Goal: Task Accomplishment & Management: Manage account settings

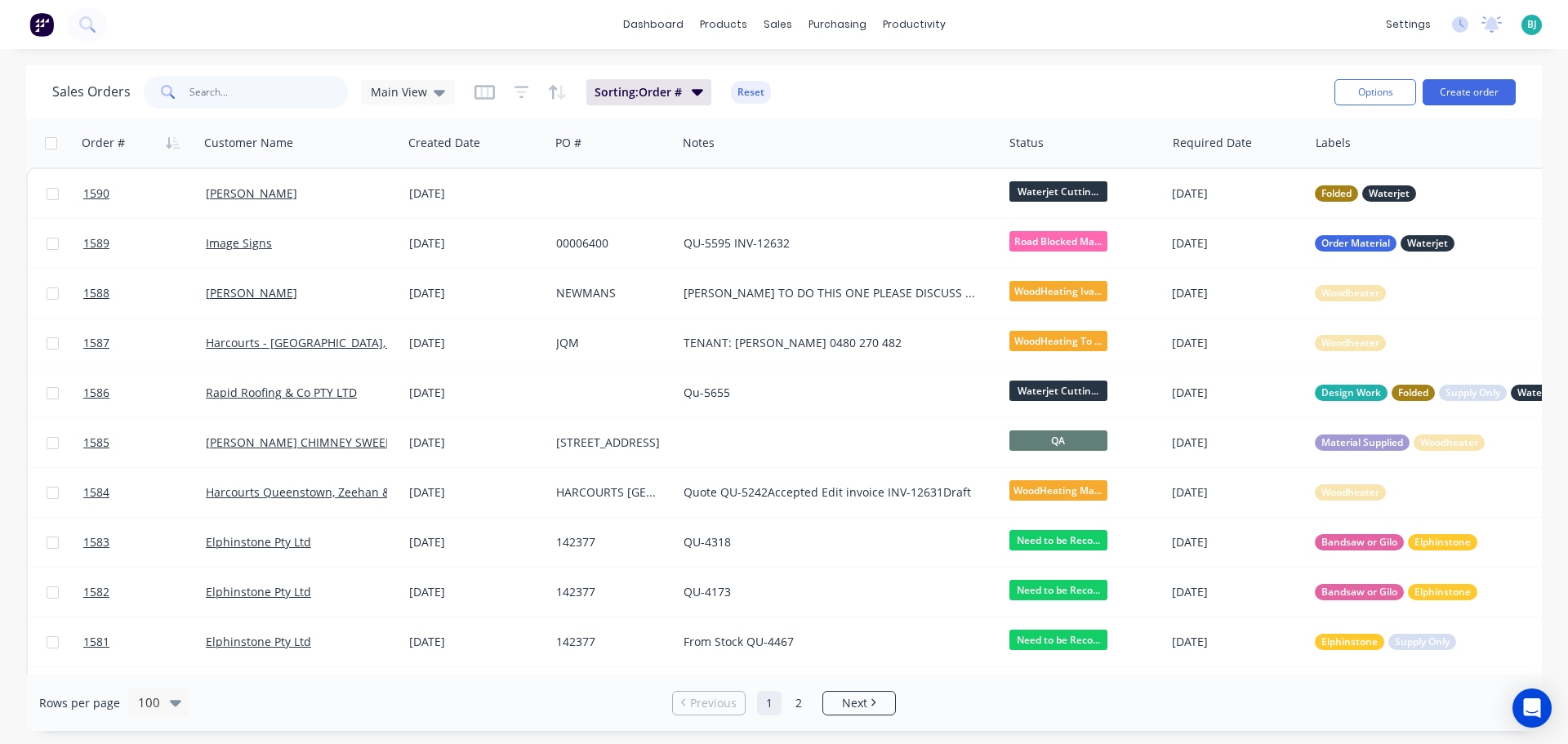
click at [264, 97] on input "text" at bounding box center [269, 93] width 159 height 33
click at [412, 93] on span "Main View" at bounding box center [399, 92] width 56 height 17
click at [393, 300] on button "Archived" at bounding box center [458, 297] width 186 height 18
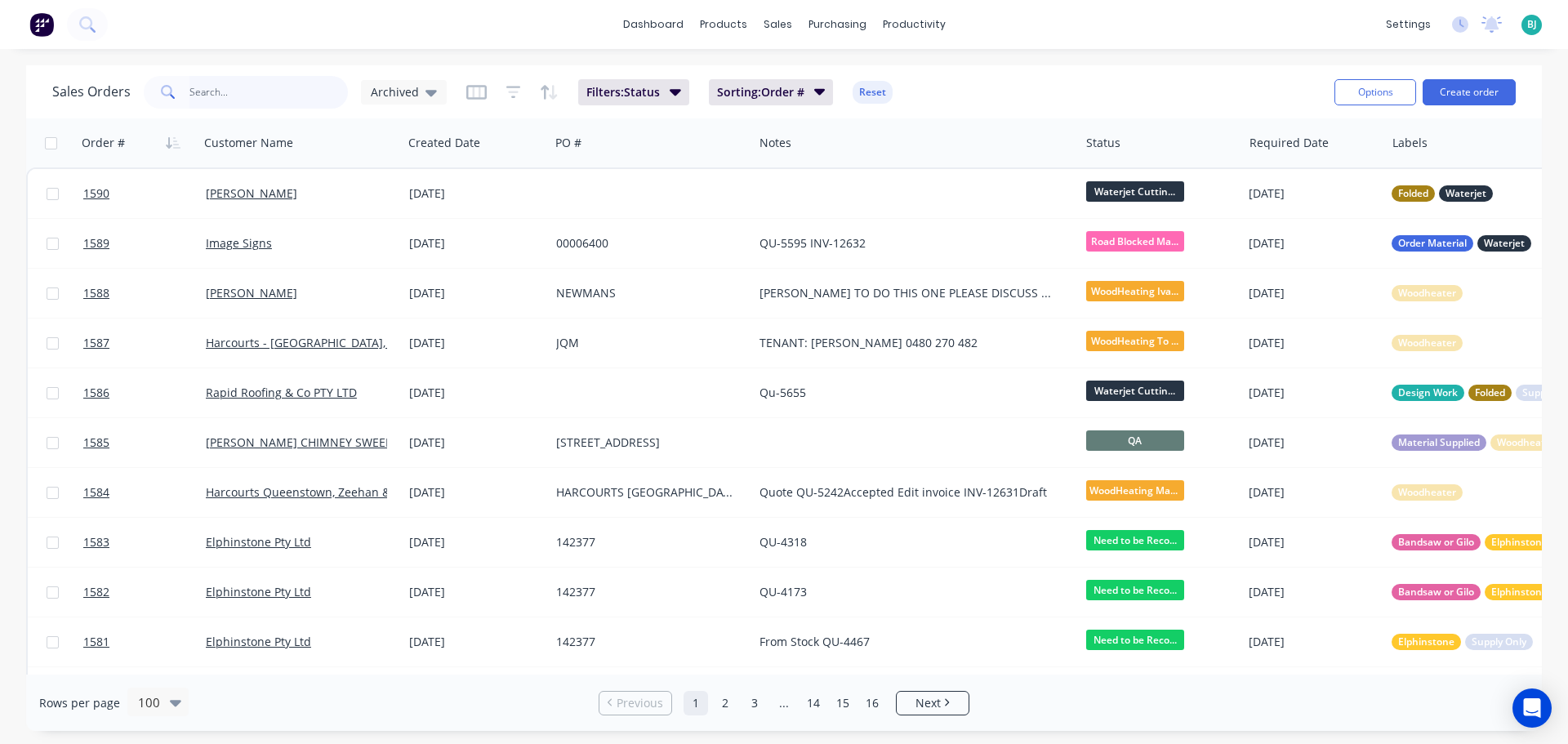
click at [281, 95] on input "text" at bounding box center [269, 93] width 159 height 33
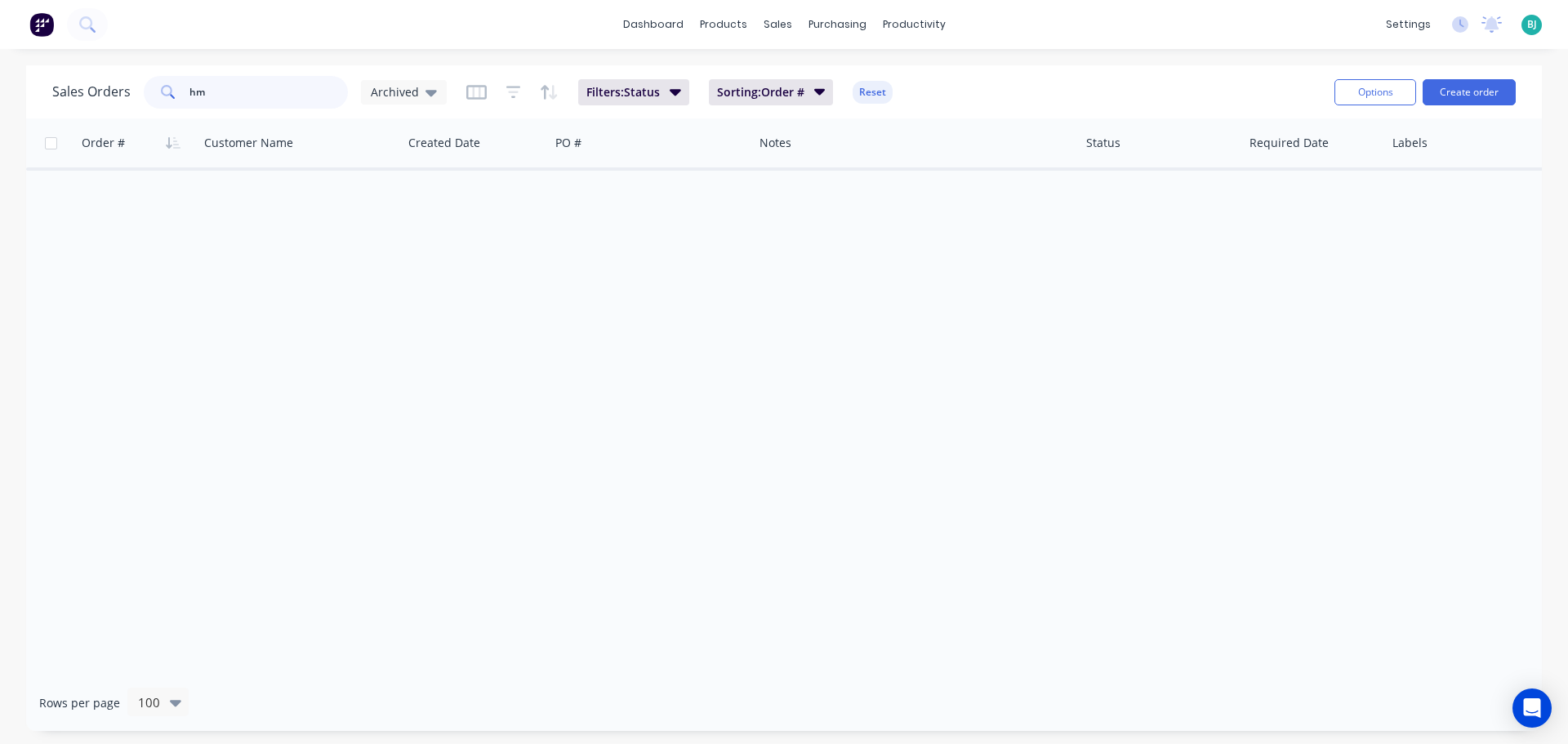
type input "h"
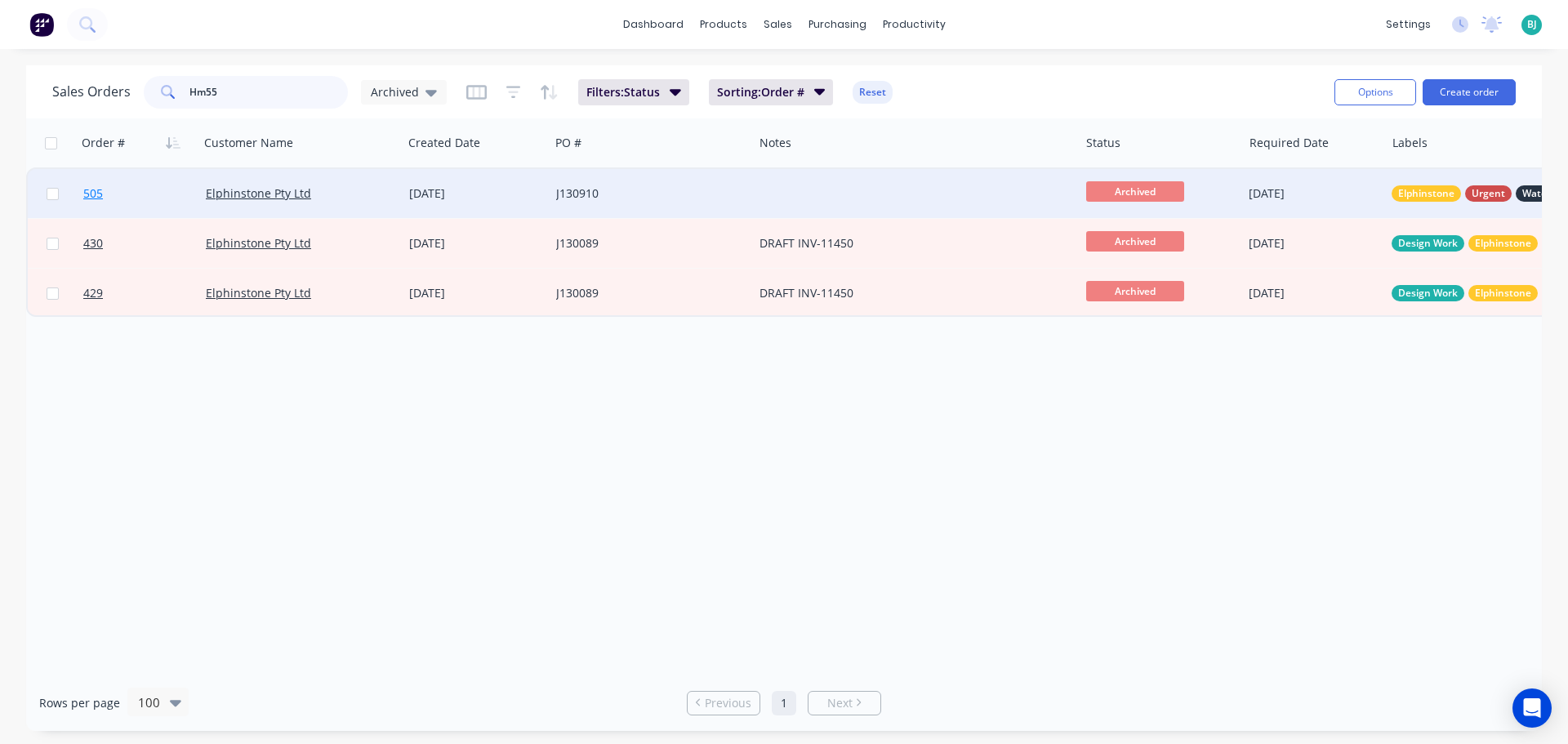
type input "Hm55"
click at [164, 200] on link "505" at bounding box center [145, 192] width 123 height 49
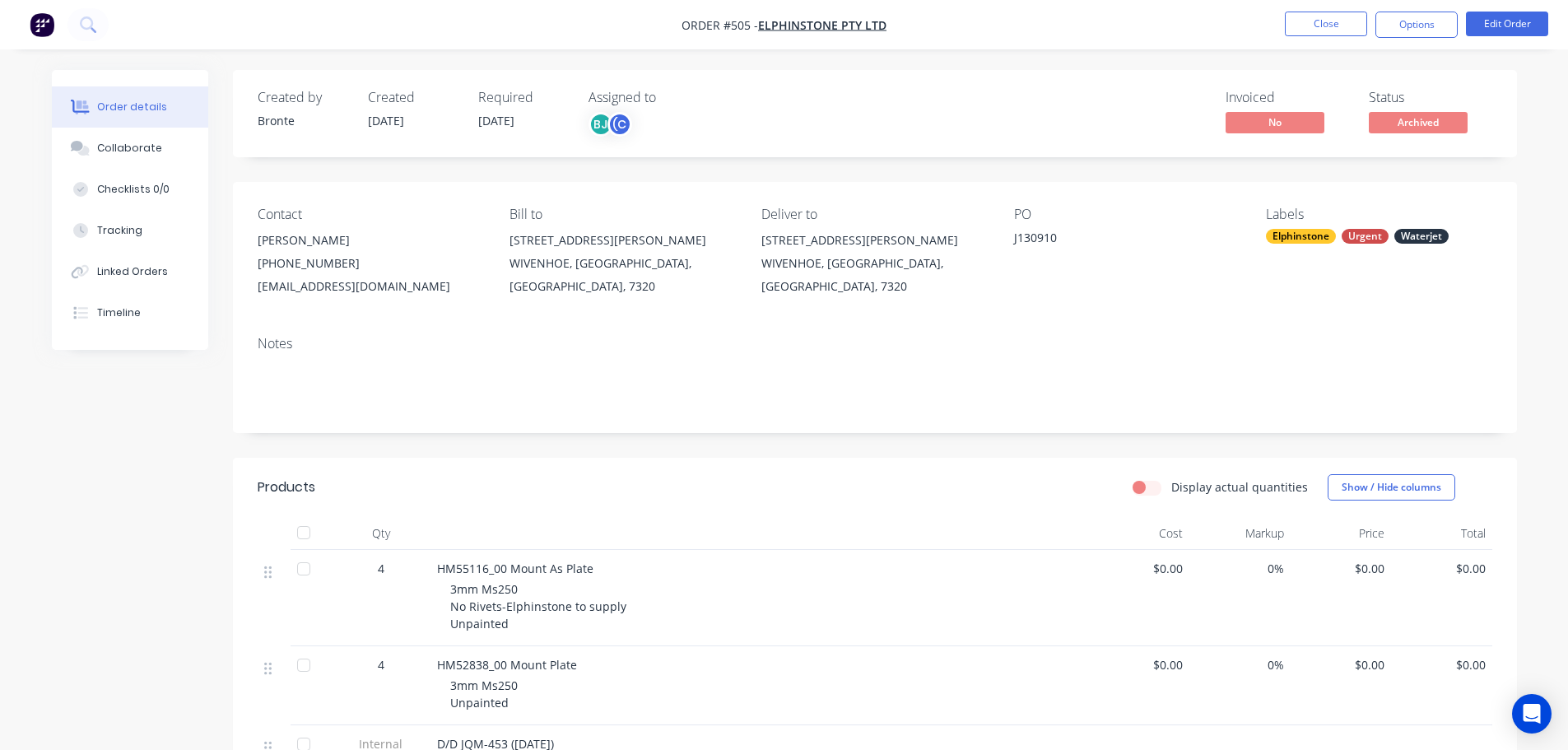
scroll to position [82, 0]
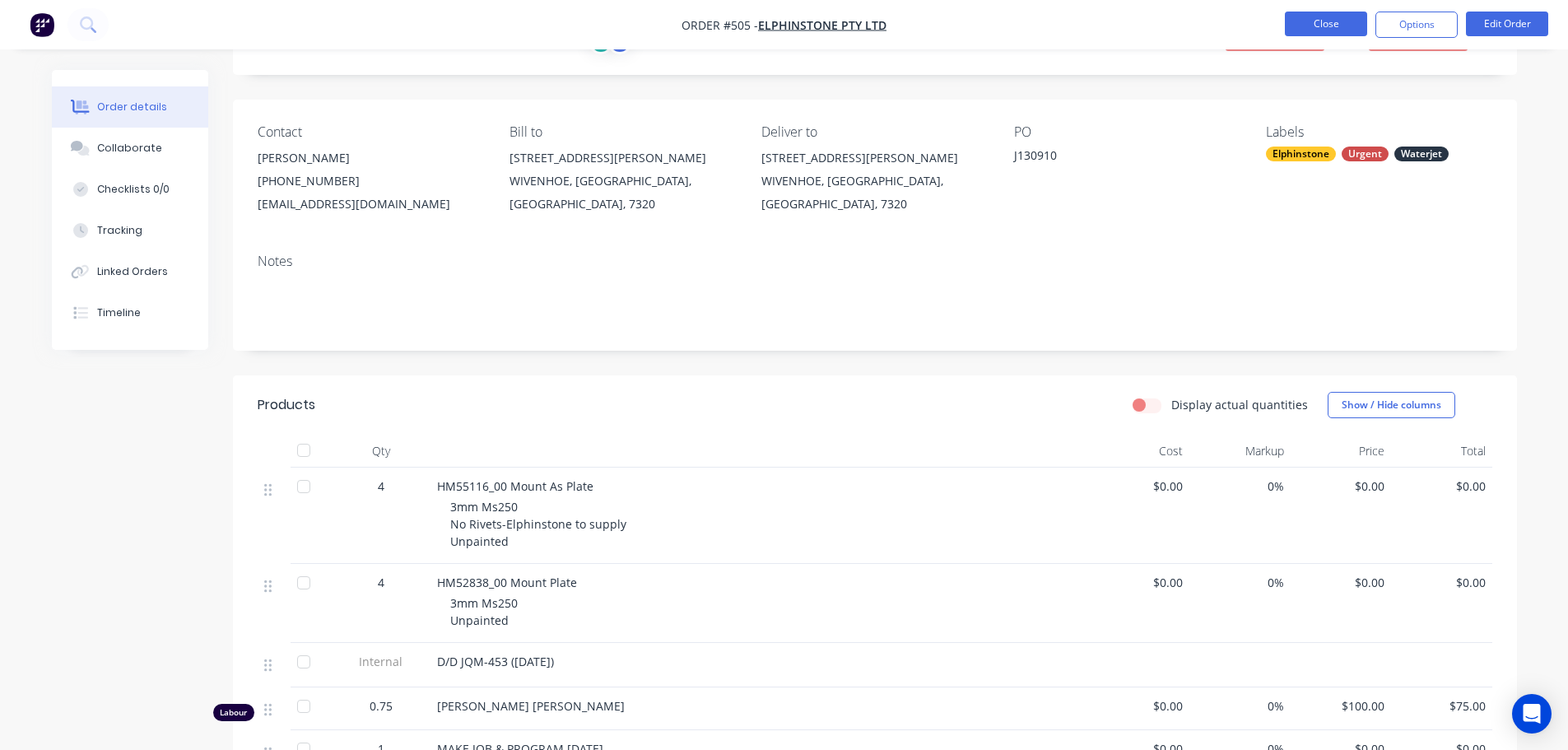
click at [1331, 29] on button "Close" at bounding box center [1326, 23] width 82 height 25
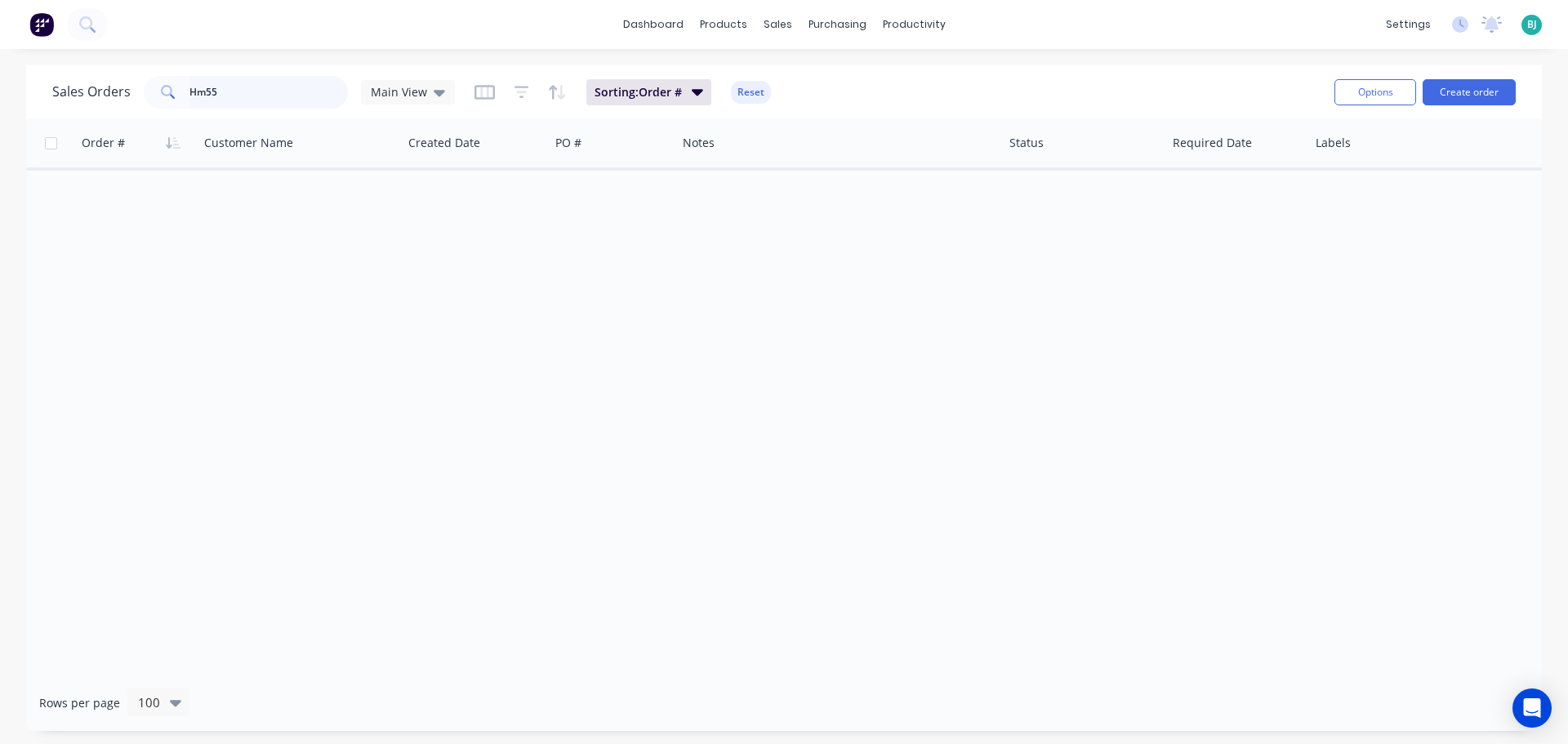
click at [258, 93] on input "Hm55" at bounding box center [269, 93] width 159 height 33
click at [393, 97] on span "Main View" at bounding box center [399, 92] width 56 height 17
click at [413, 305] on button "Archived" at bounding box center [458, 297] width 186 height 18
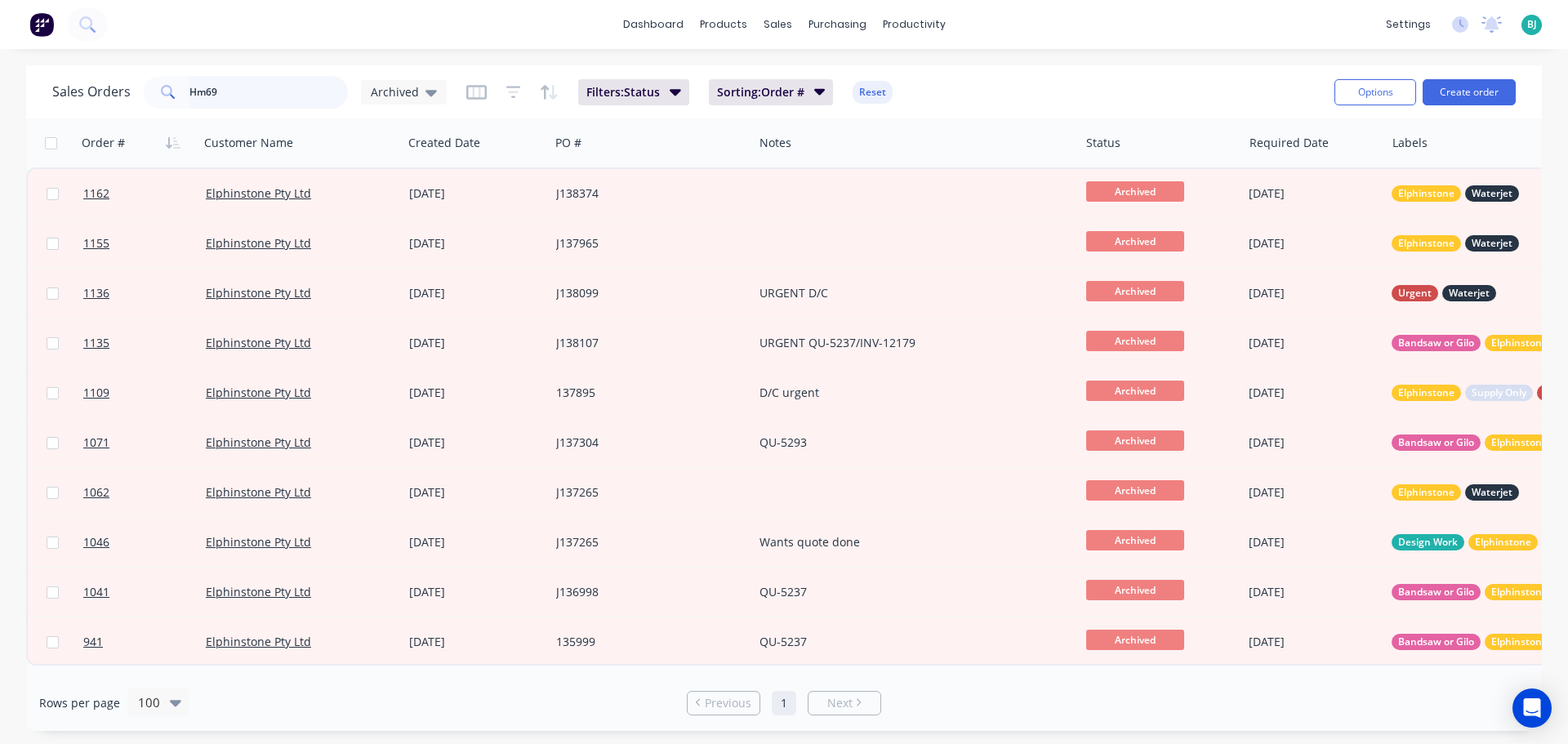
click at [255, 93] on input "Hm69" at bounding box center [269, 93] width 159 height 33
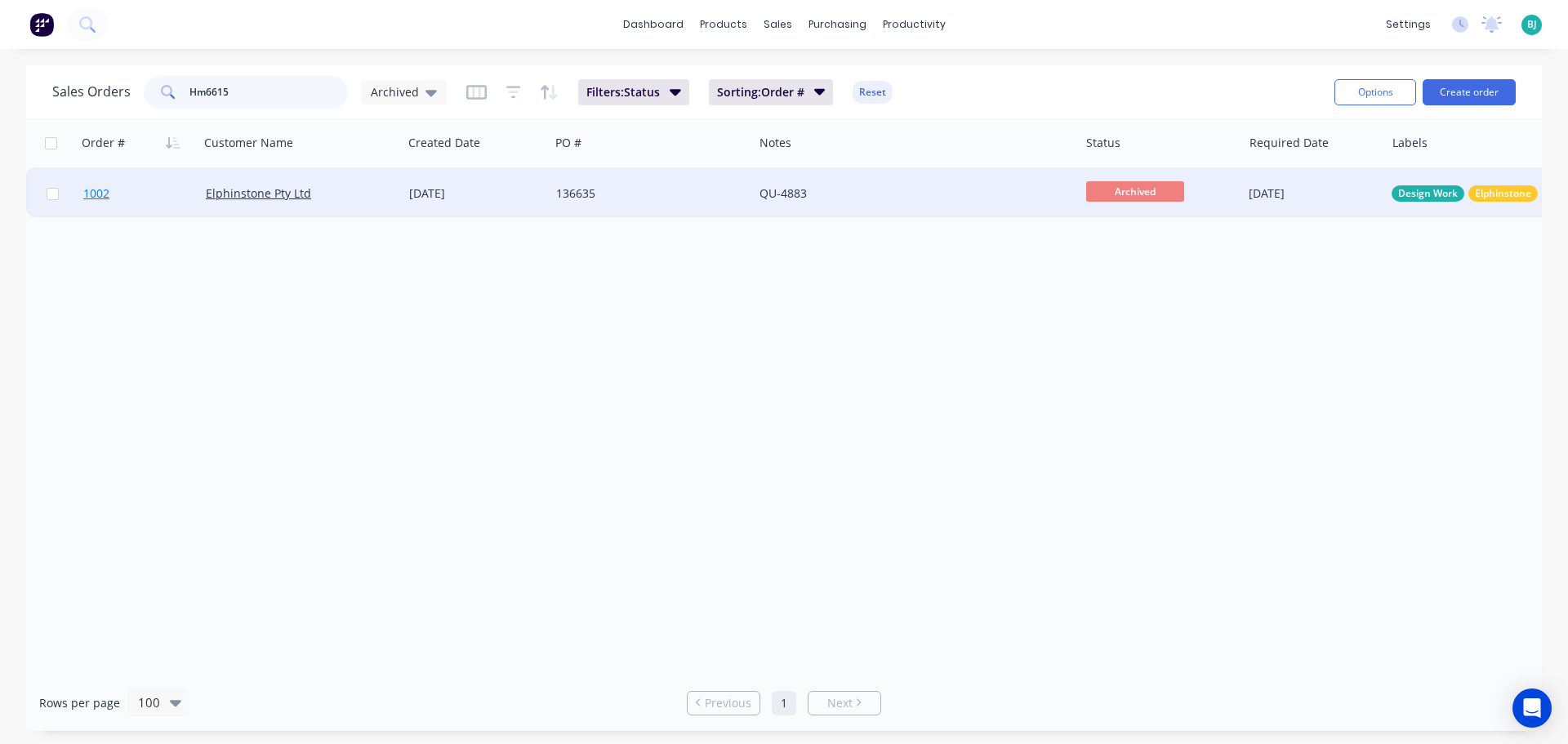
type input "Hm6615"
click at [163, 194] on link "1002" at bounding box center [145, 192] width 123 height 49
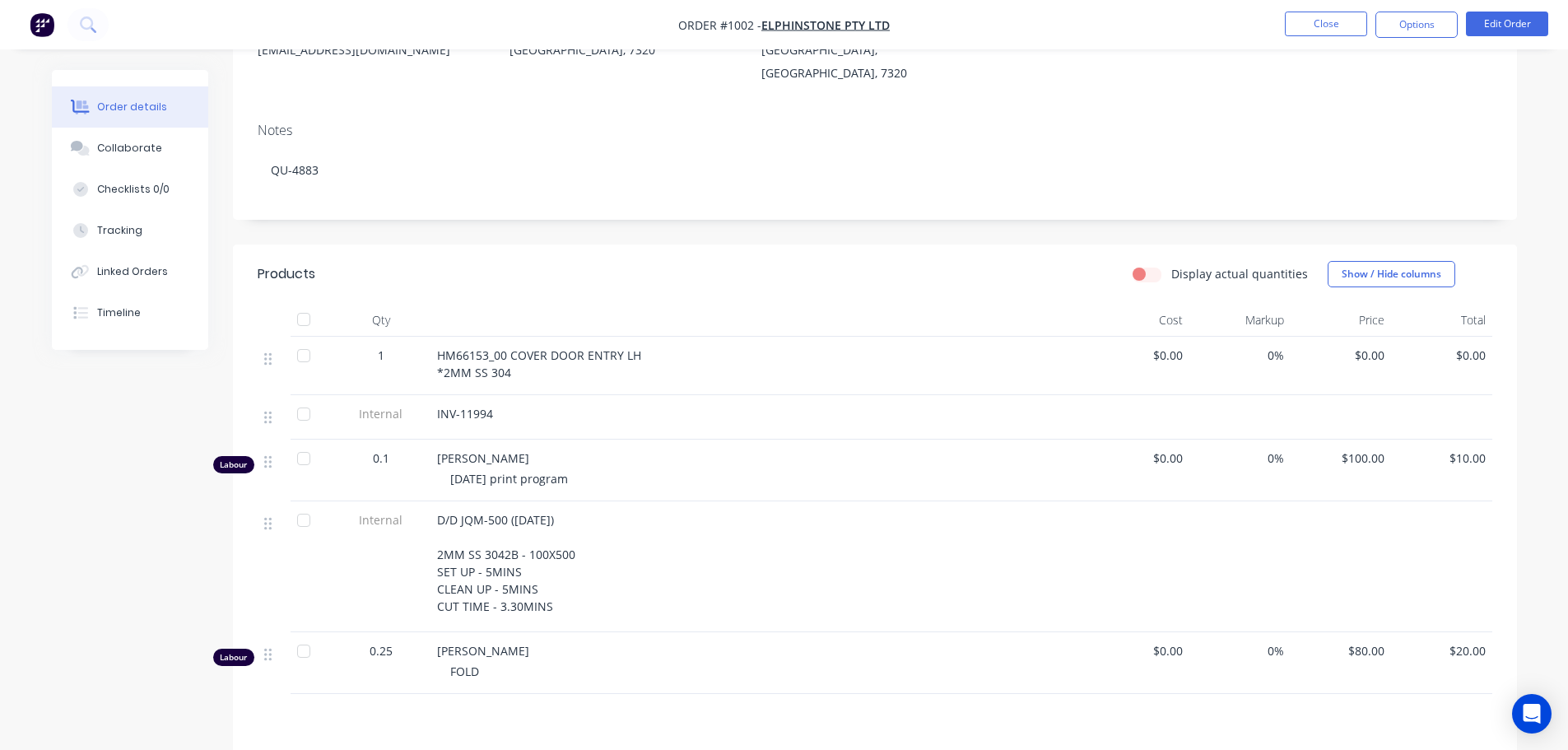
scroll to position [247, 0]
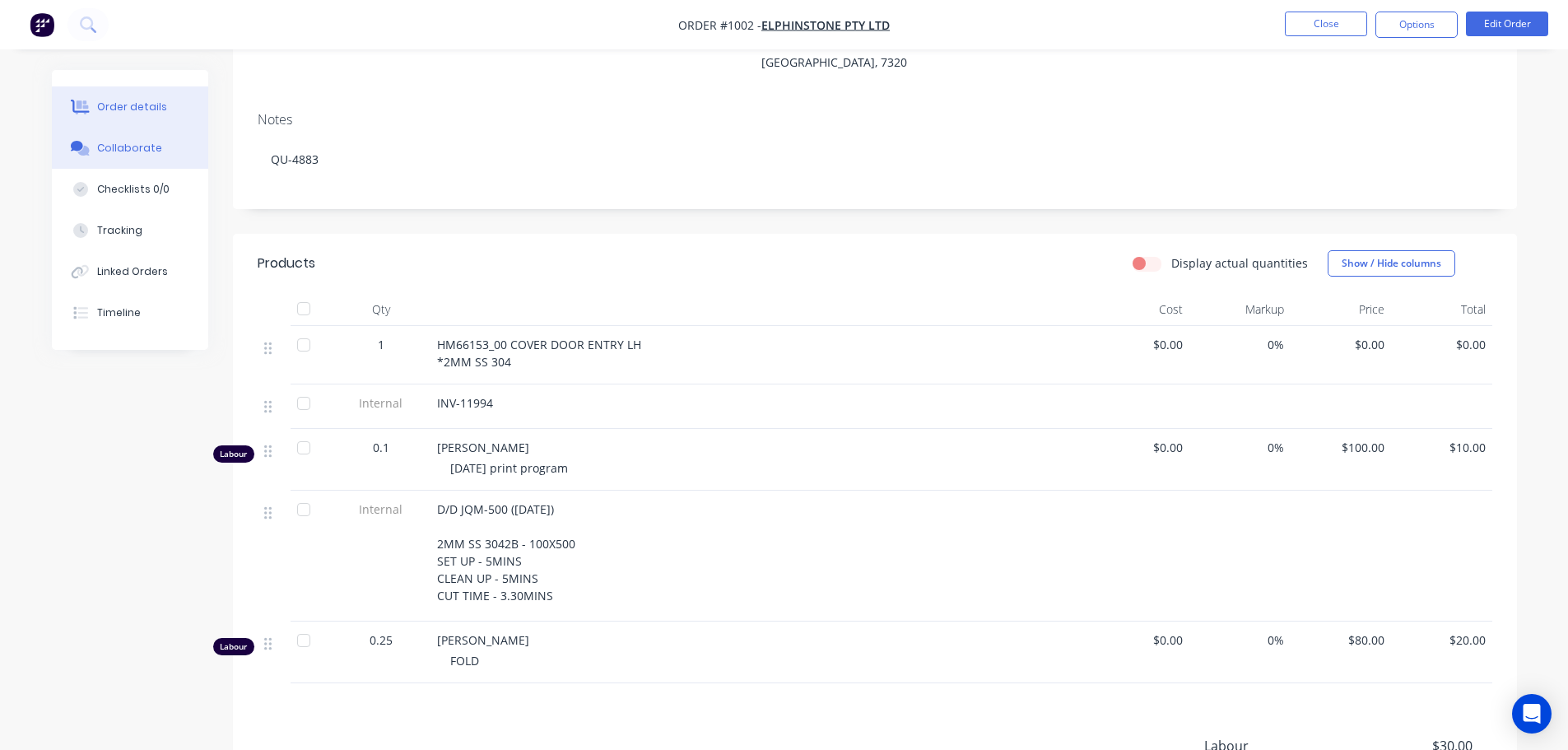
click at [140, 151] on div "Collaborate" at bounding box center [129, 148] width 65 height 15
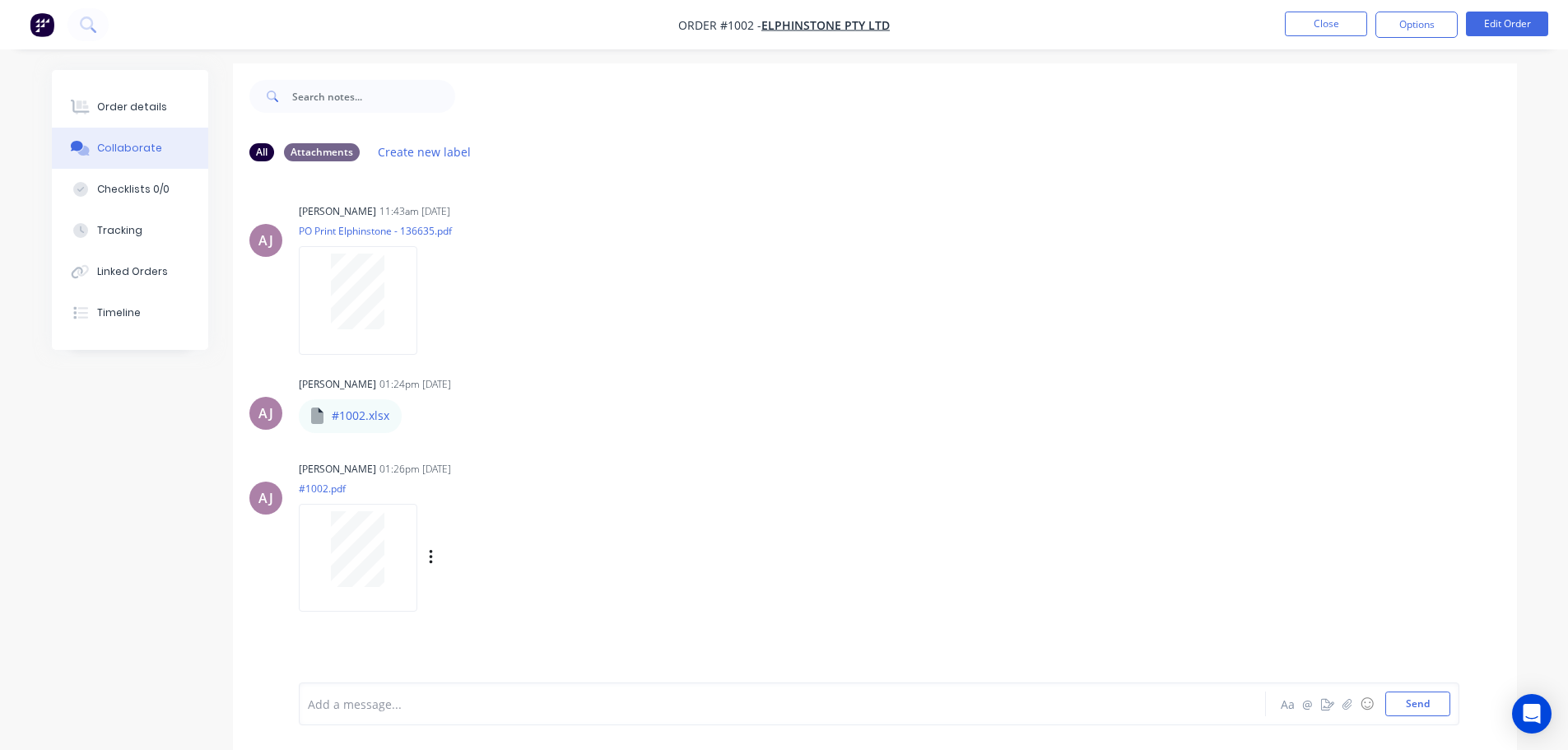
scroll to position [25, 0]
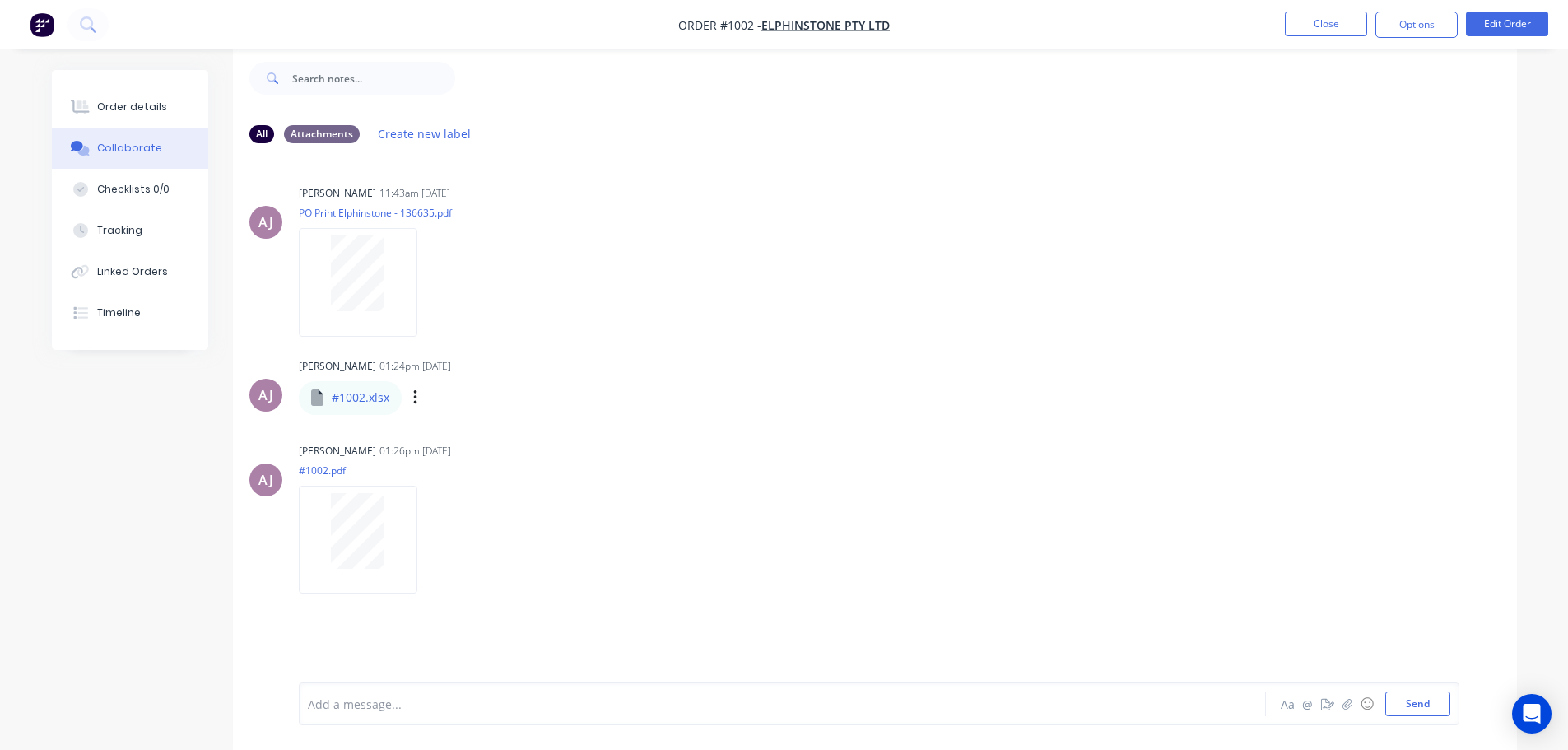
click at [359, 397] on p "#1002.xlsx" at bounding box center [360, 397] width 57 height 17
click at [411, 396] on div "Labels Download Delete" at bounding box center [501, 398] width 185 height 24
click at [413, 396] on icon "button" at bounding box center [415, 398] width 5 height 18
click at [506, 436] on button "Download" at bounding box center [523, 442] width 185 height 37
click at [416, 398] on icon "button" at bounding box center [415, 397] width 4 height 15
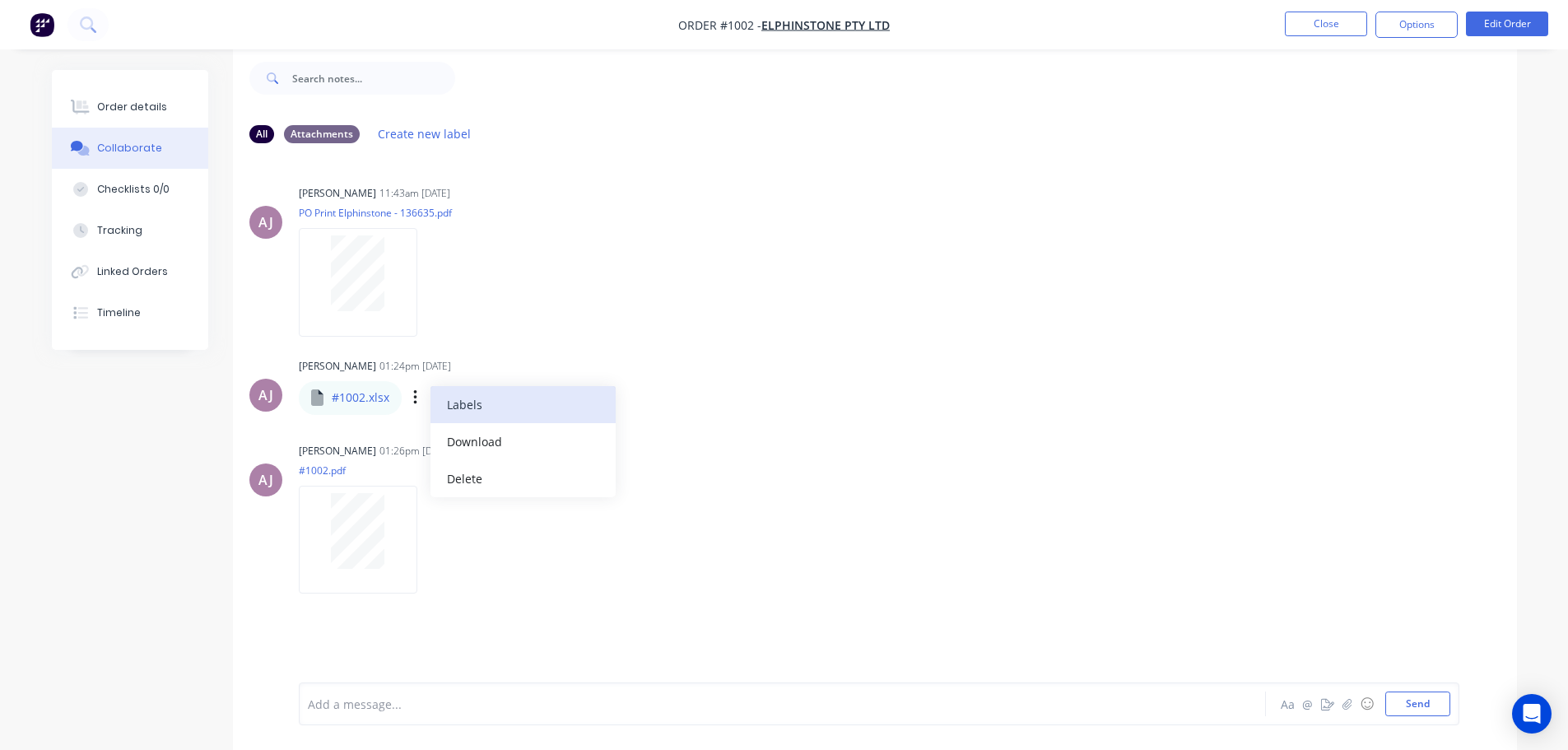
click at [467, 406] on button "Labels" at bounding box center [523, 405] width 185 height 37
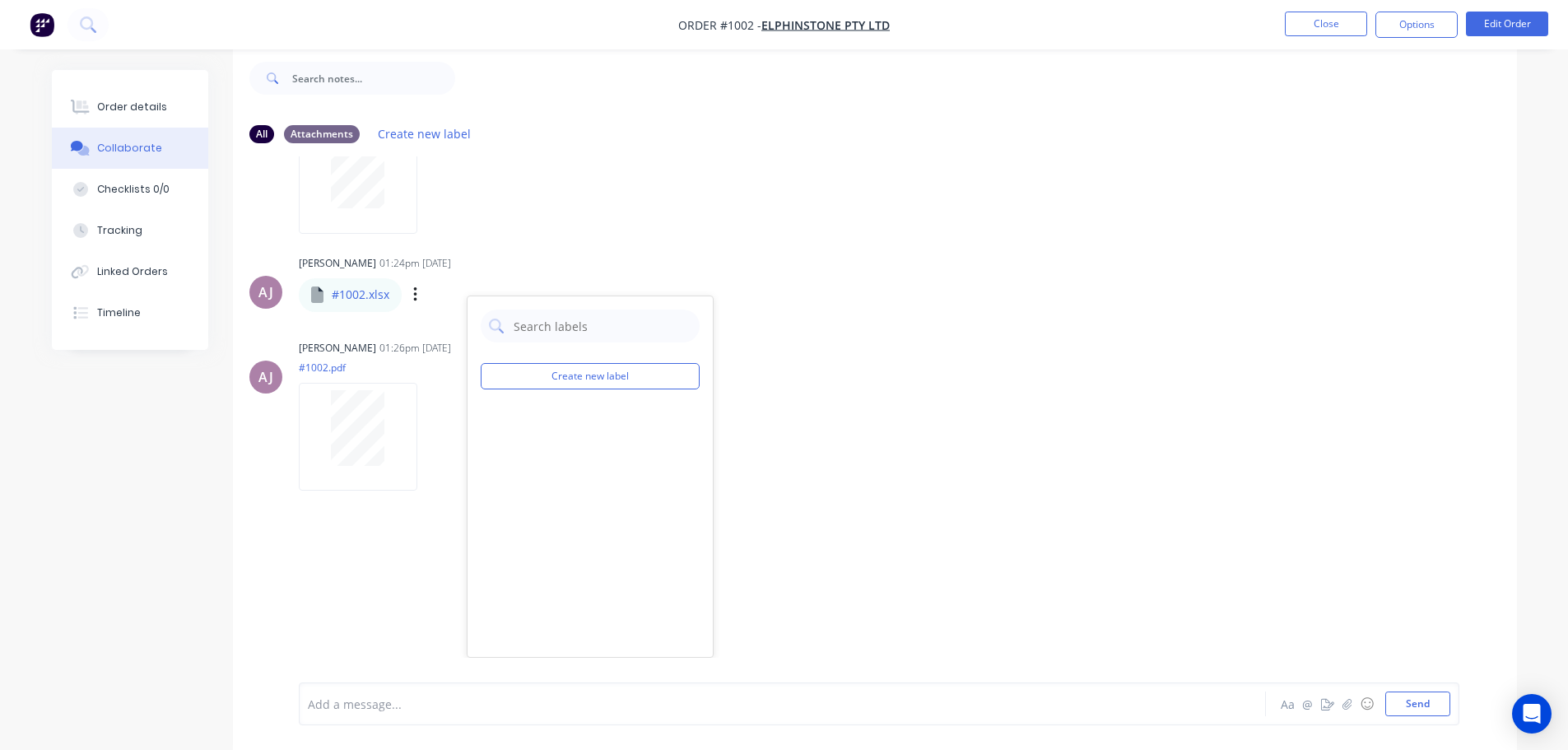
scroll to position [0, 0]
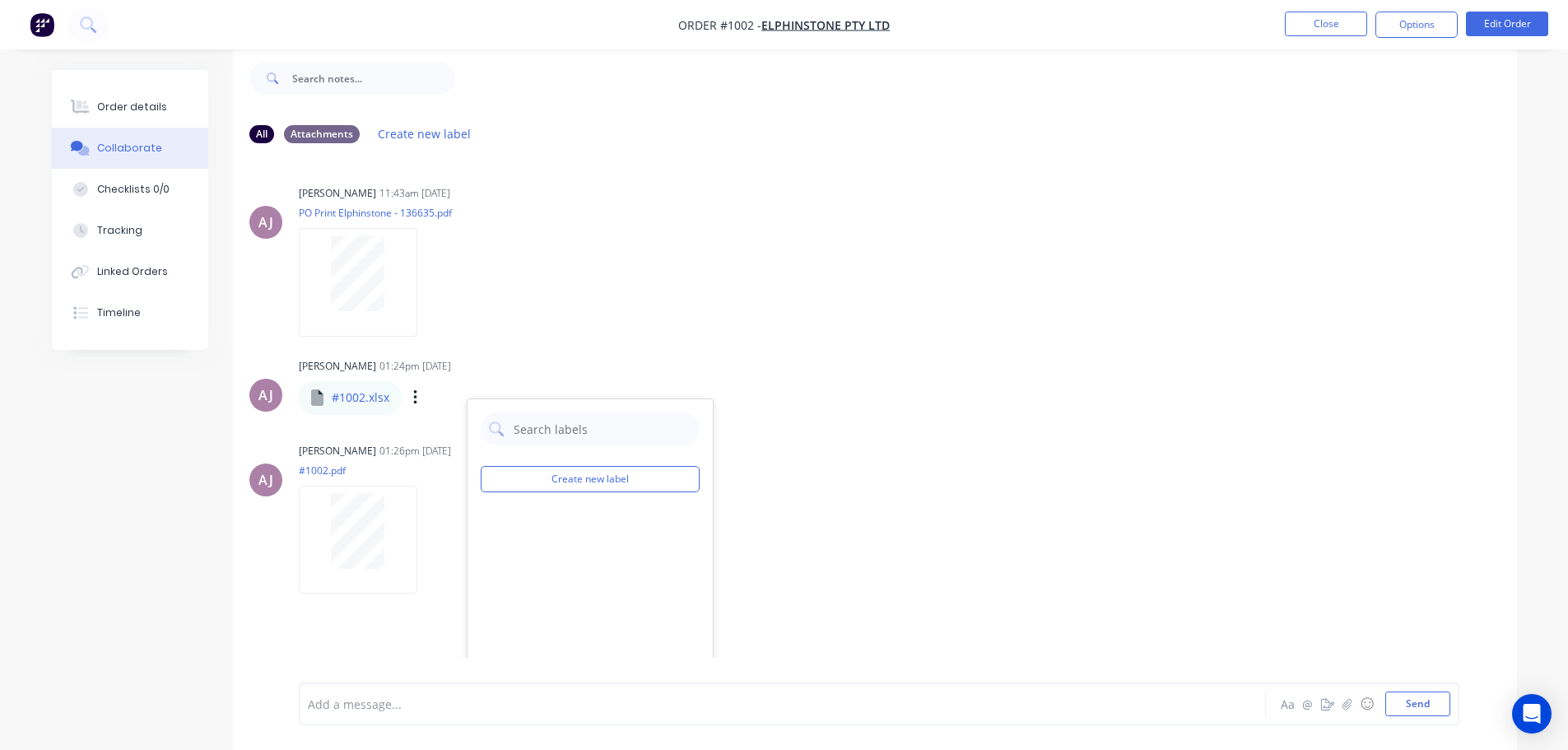
click at [856, 484] on div "[PERSON_NAME] 11:43am [DATE] PO Print Elphinstone - 136635.pdf Labels Download …" at bounding box center [875, 406] width 1284 height 502
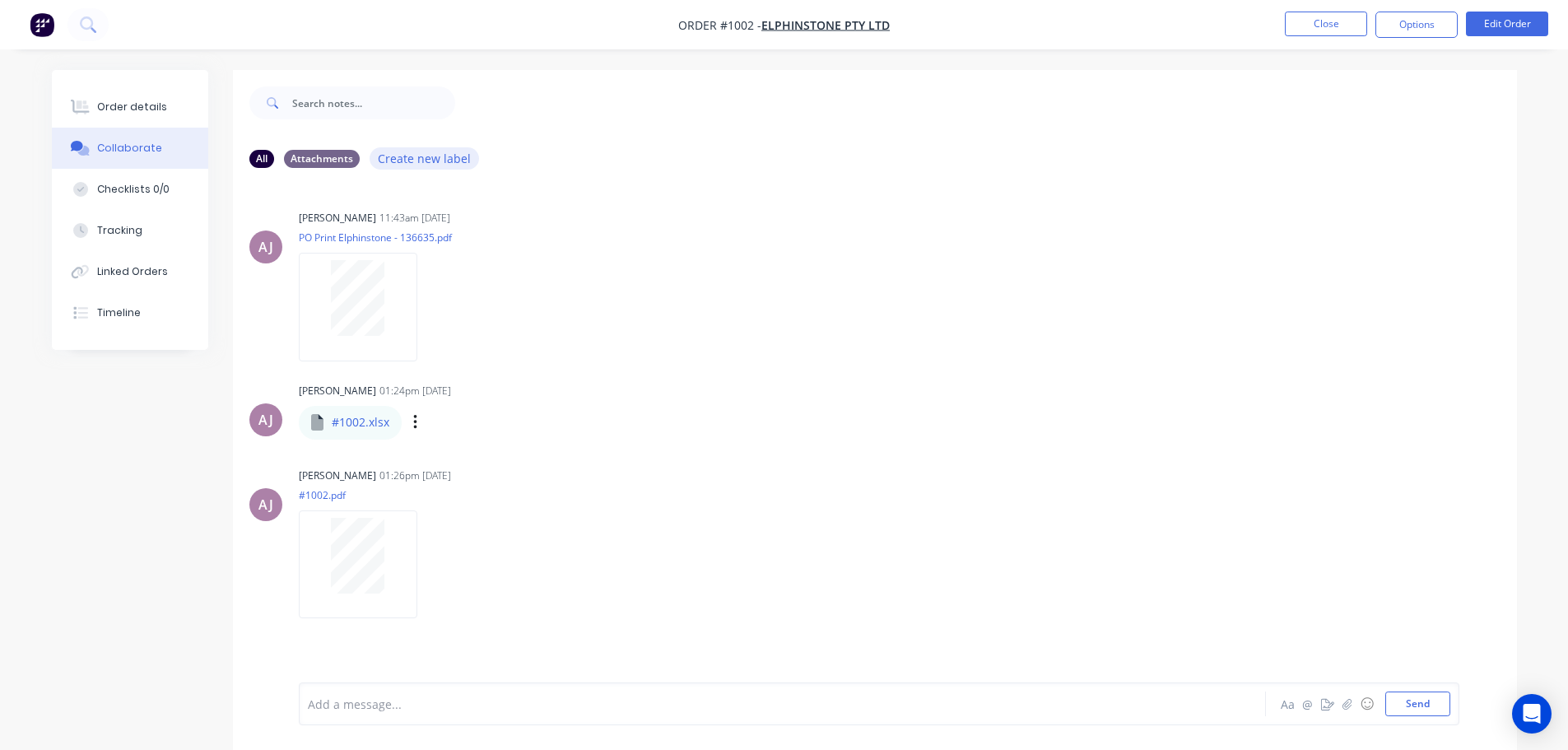
click at [404, 158] on button "Create new label" at bounding box center [424, 158] width 110 height 22
click at [861, 144] on div "All Attachments Create new label" at bounding box center [875, 158] width 1284 height 45
click at [111, 114] on div "Order details" at bounding box center [132, 107] width 70 height 15
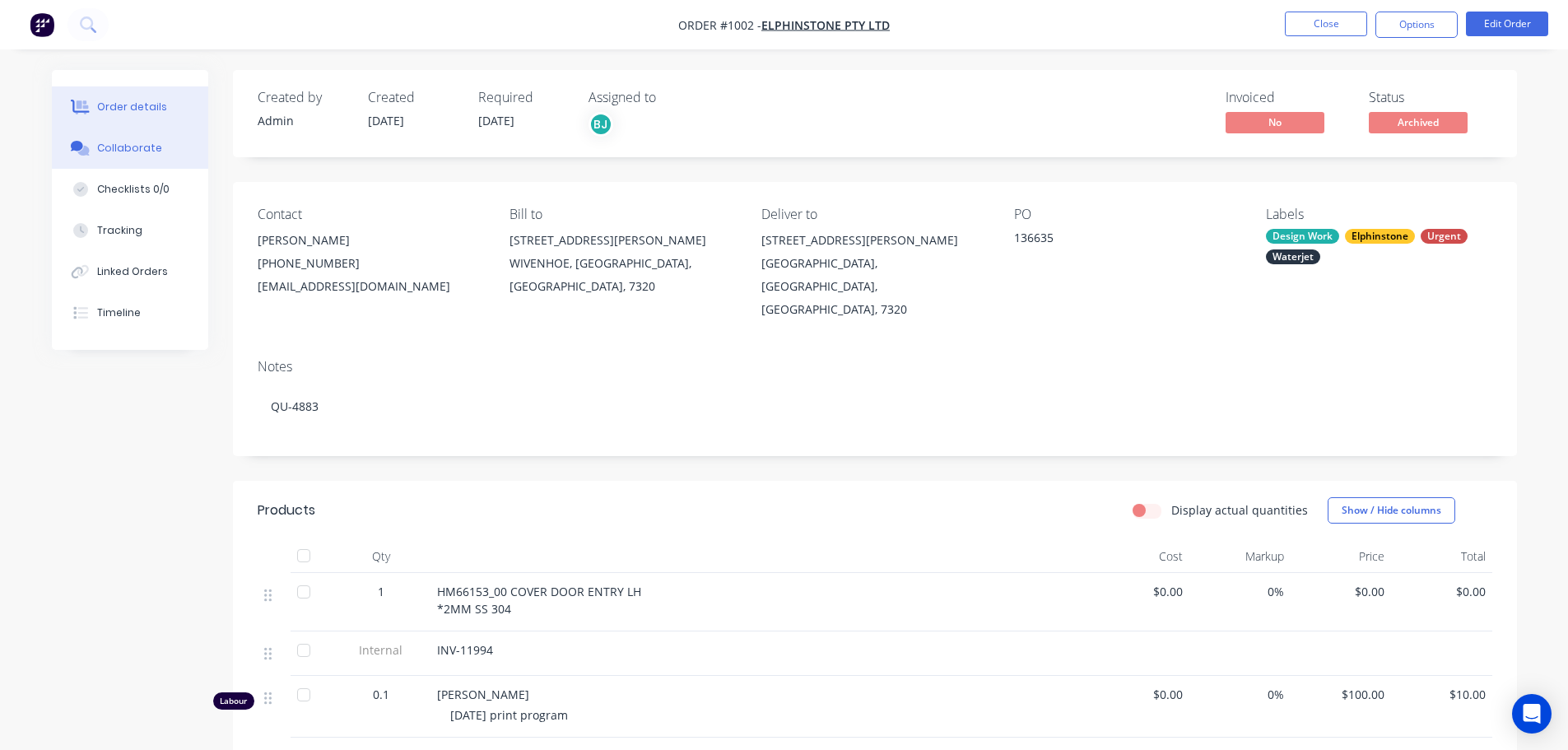
click at [107, 139] on button "Collaborate" at bounding box center [129, 148] width 156 height 42
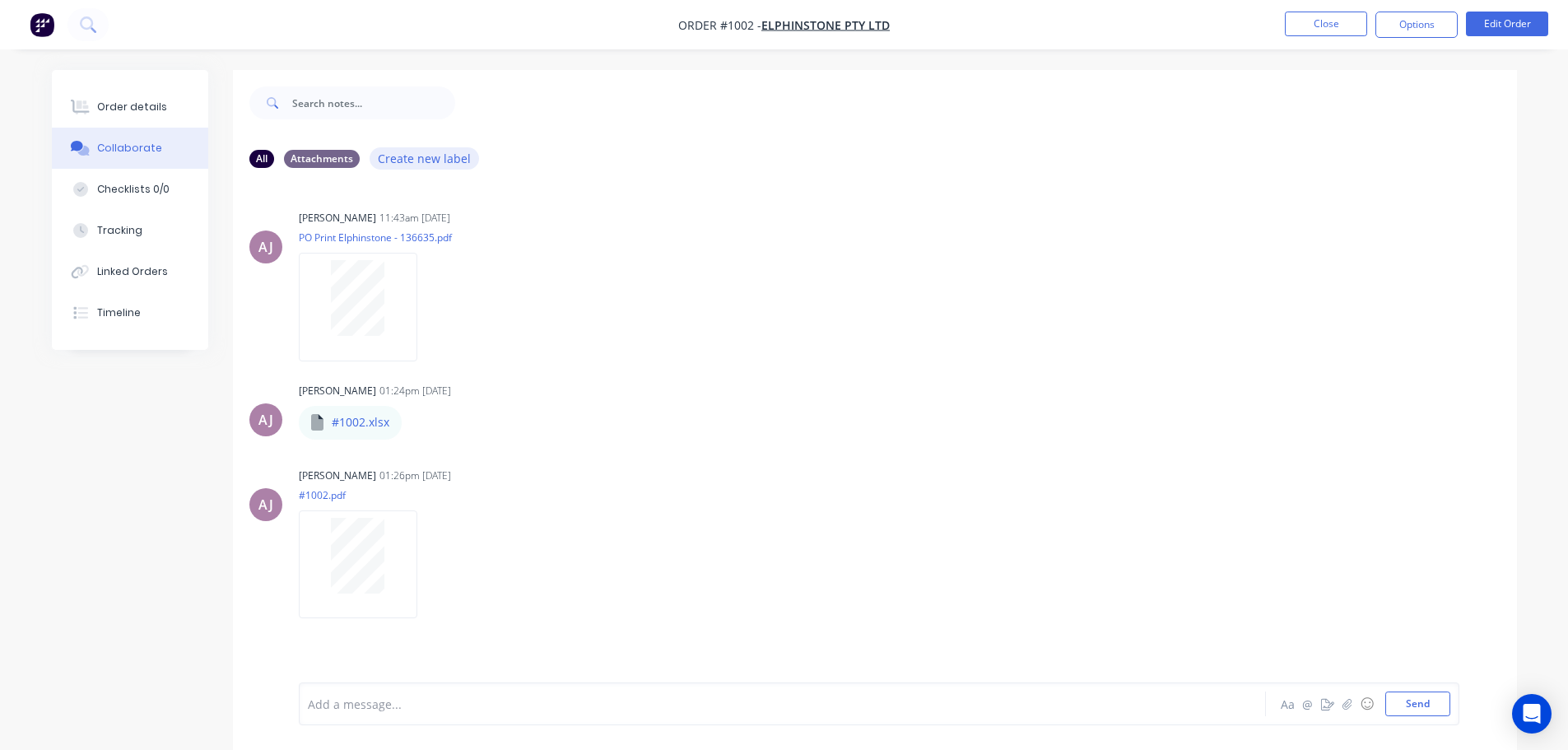
click at [419, 162] on button "Create new label" at bounding box center [424, 158] width 110 height 22
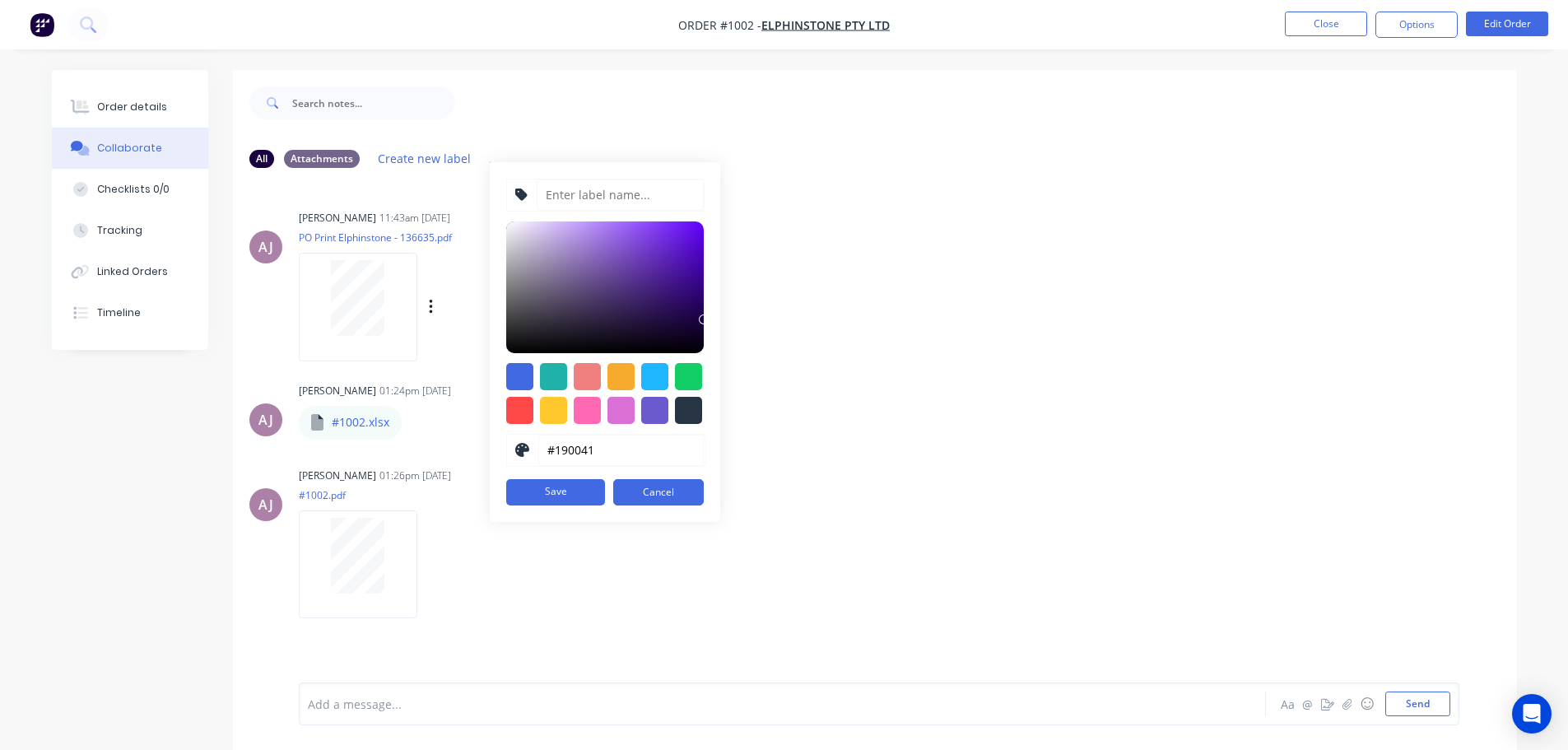
click at [877, 218] on div "[PERSON_NAME] 11:43am [DATE] PO Print Elphinstone - 136635.pdf Labels Download …" at bounding box center [875, 280] width 1284 height 148
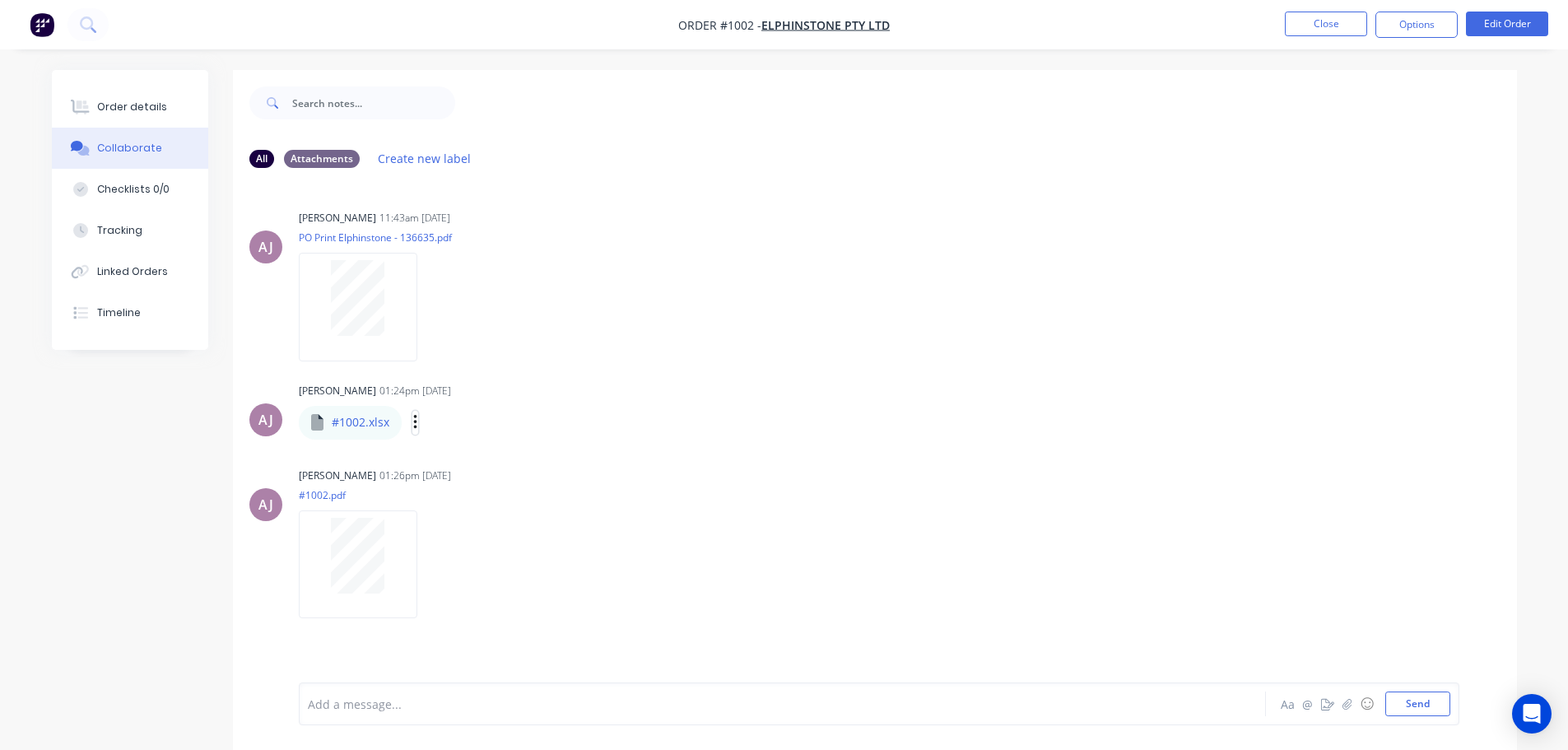
click at [414, 418] on icon "button" at bounding box center [415, 422] width 4 height 15
click at [514, 435] on button "Labels" at bounding box center [523, 429] width 185 height 37
click at [797, 340] on div "[PERSON_NAME] 11:43am [DATE] PO Print Elphinstone - 136635.pdf Labels Download …" at bounding box center [555, 280] width 515 height 148
drag, startPoint x: 147, startPoint y: 105, endPoint x: 167, endPoint y: 115, distance: 22.4
click at [147, 105] on div "Order details" at bounding box center [132, 107] width 70 height 15
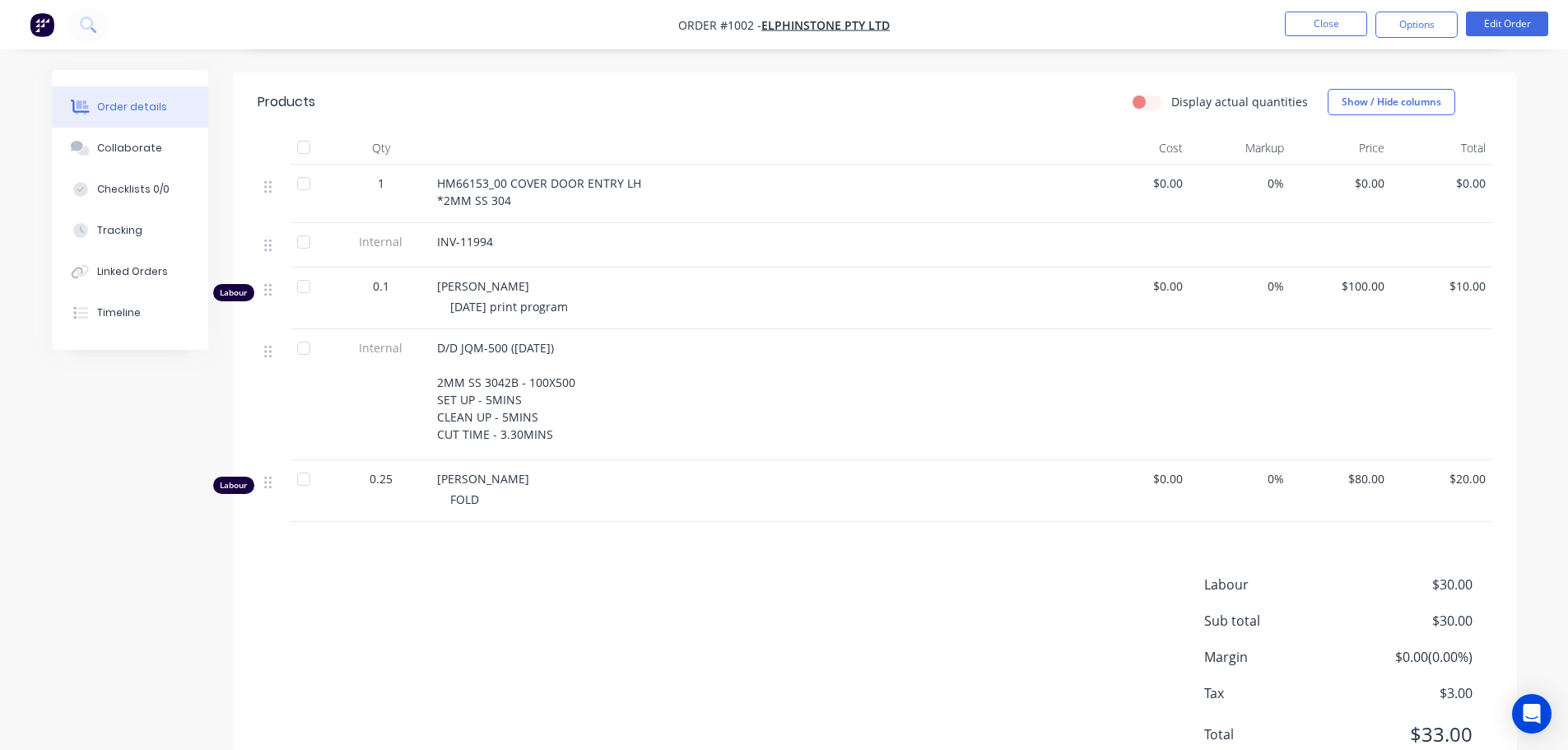
scroll to position [412, 0]
click at [78, 143] on icon at bounding box center [77, 145] width 12 height 10
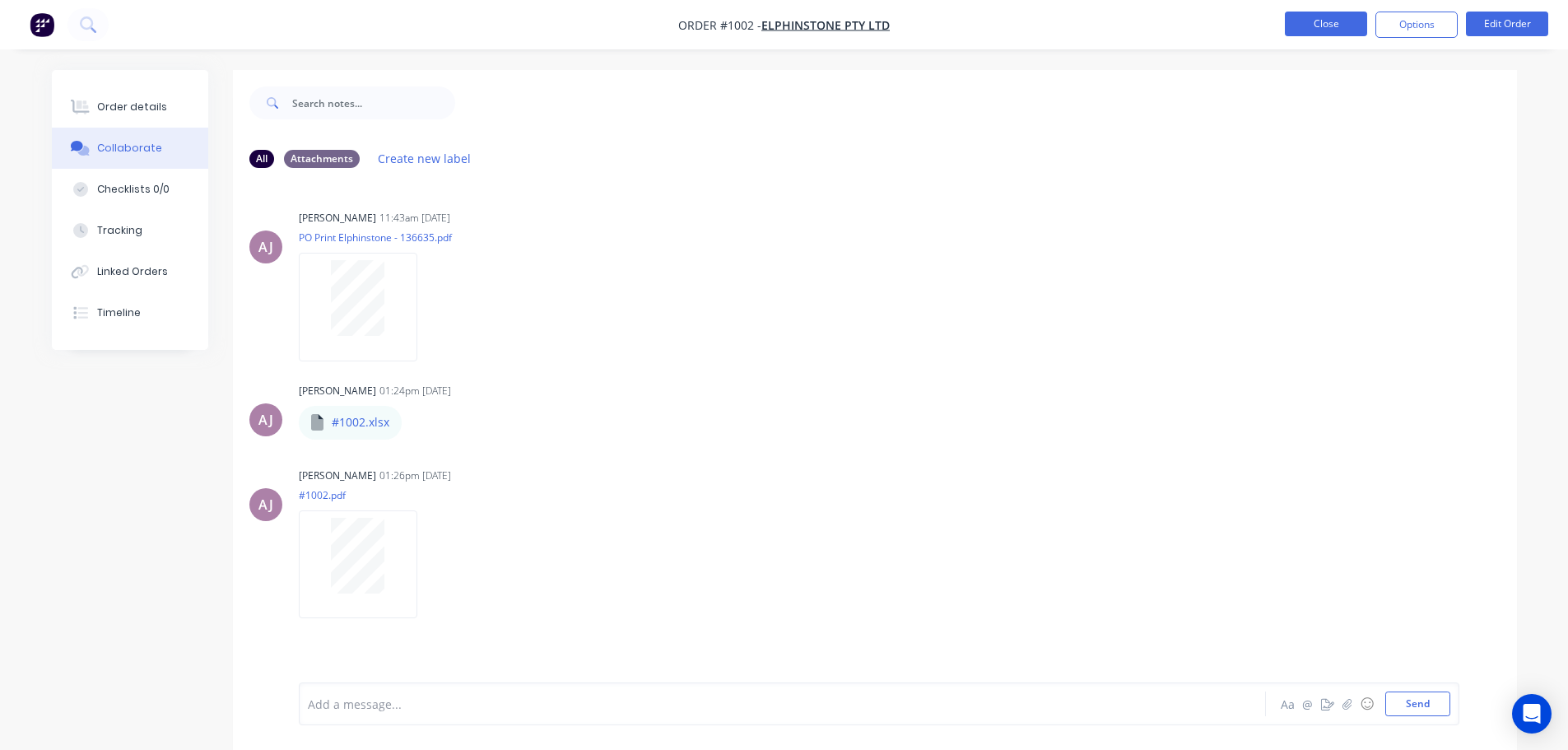
click at [1324, 30] on button "Close" at bounding box center [1326, 23] width 82 height 25
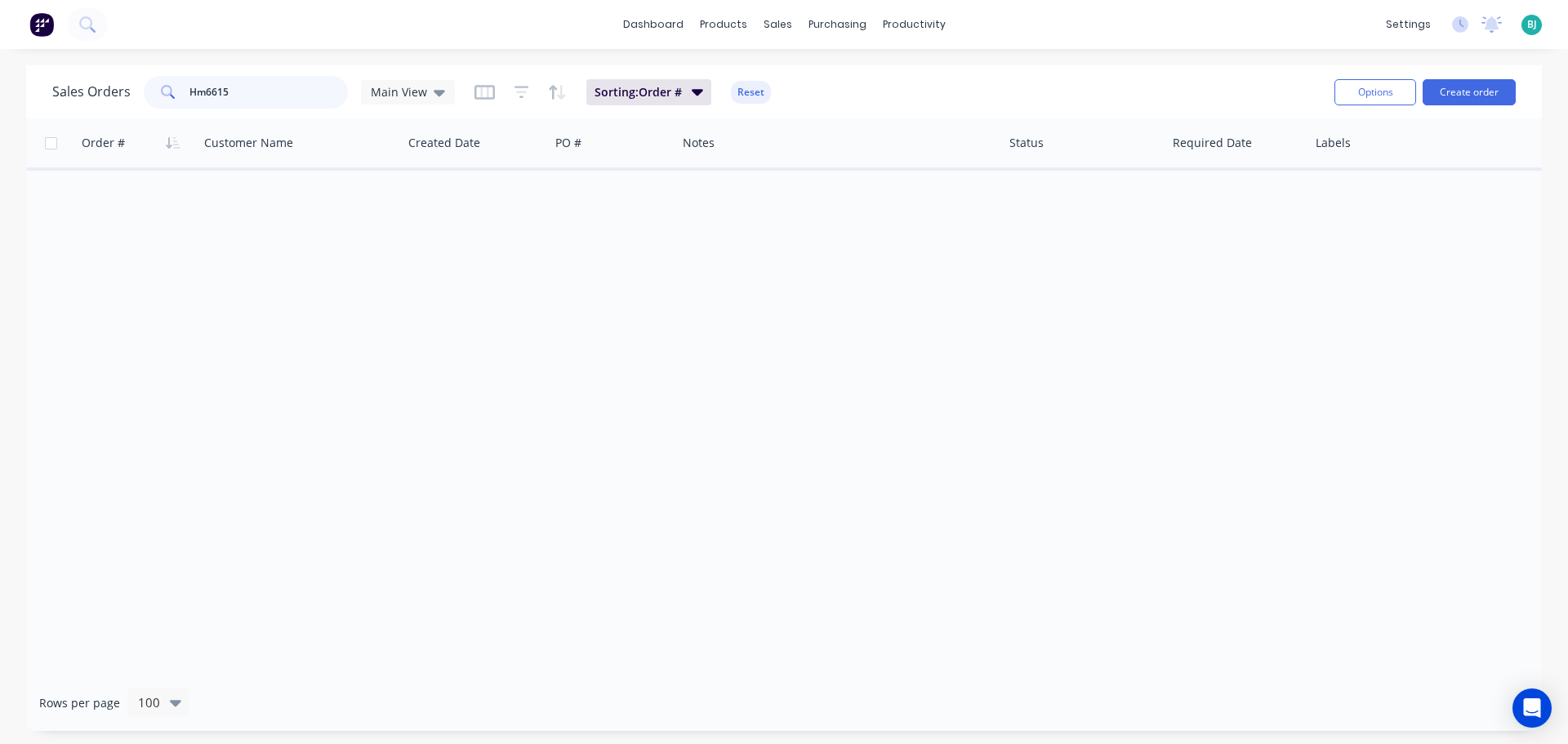
click at [253, 87] on input "Hm6615" at bounding box center [269, 93] width 159 height 33
type input "H"
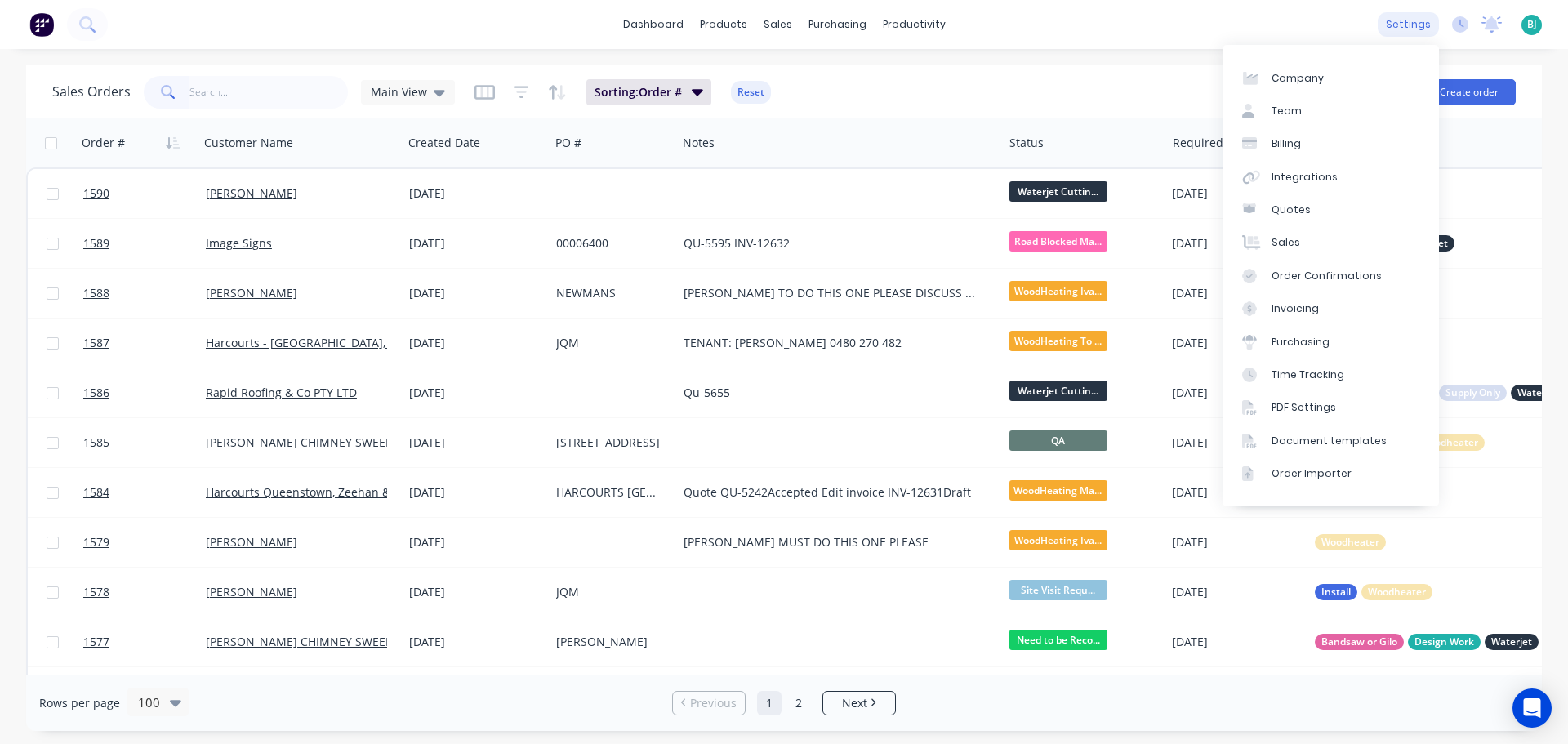
click at [1420, 26] on div "settings" at bounding box center [1408, 24] width 61 height 25
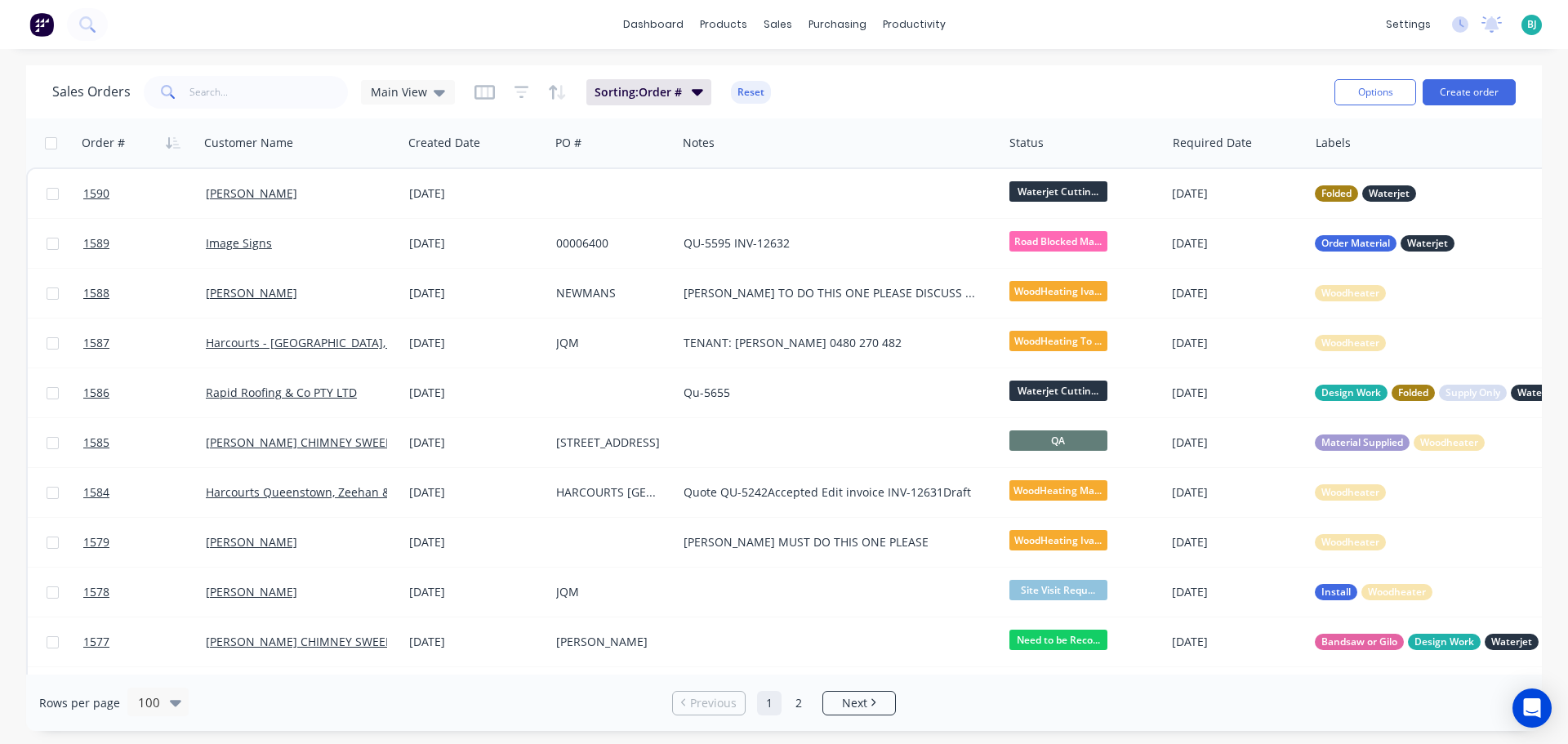
click at [1525, 21] on div "[PERSON_NAME] Quality Metalworks [PERSON_NAME] Administrator Profile Sign out" at bounding box center [1531, 25] width 20 height 20
click at [1533, 28] on span "BJ" at bounding box center [1531, 25] width 10 height 15
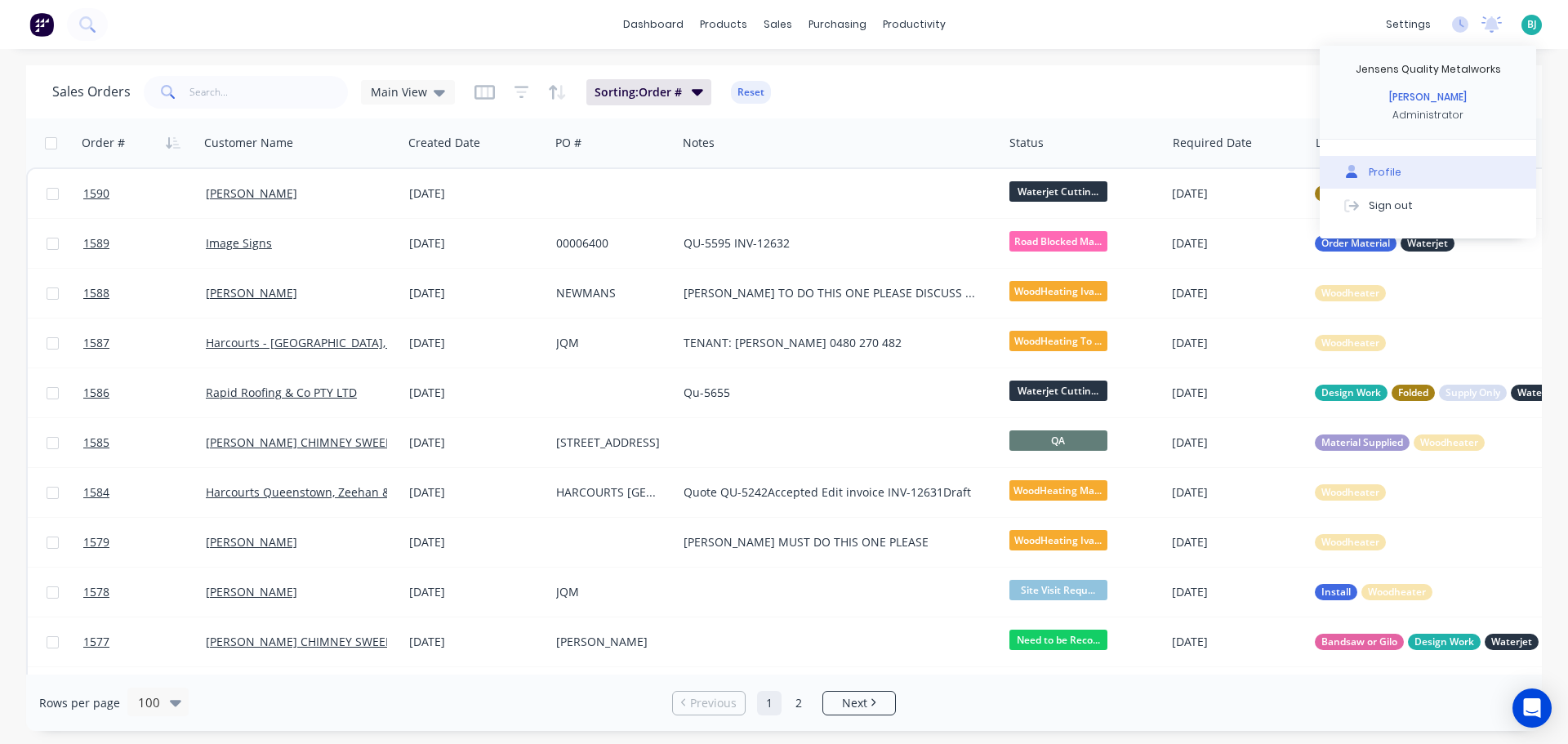
click at [1390, 166] on div "Profile" at bounding box center [1385, 172] width 33 height 15
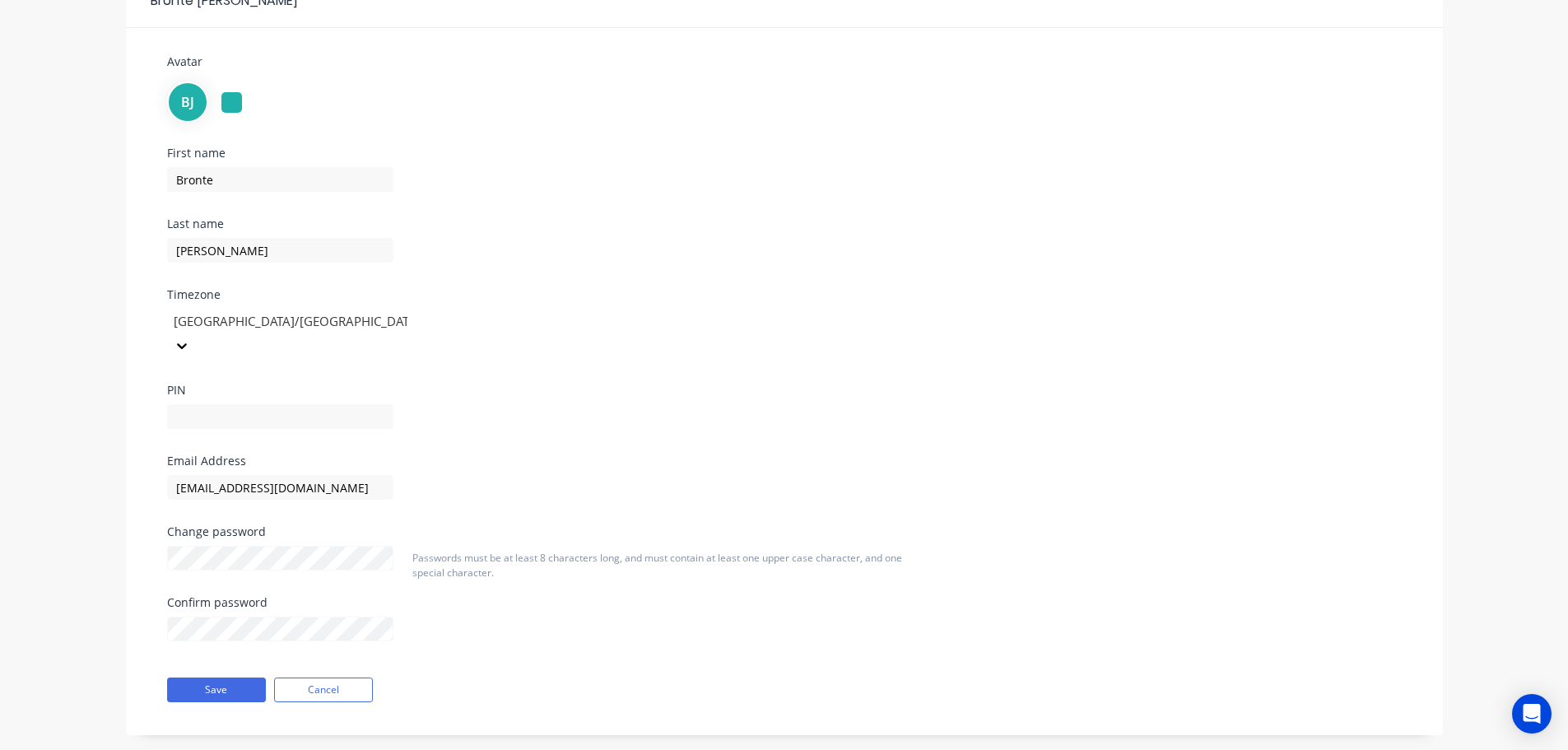
scroll to position [93, 0]
click at [346, 668] on div "Save Cancel" at bounding box center [348, 688] width 386 height 42
click at [346, 676] on button "Cancel" at bounding box center [323, 688] width 99 height 25
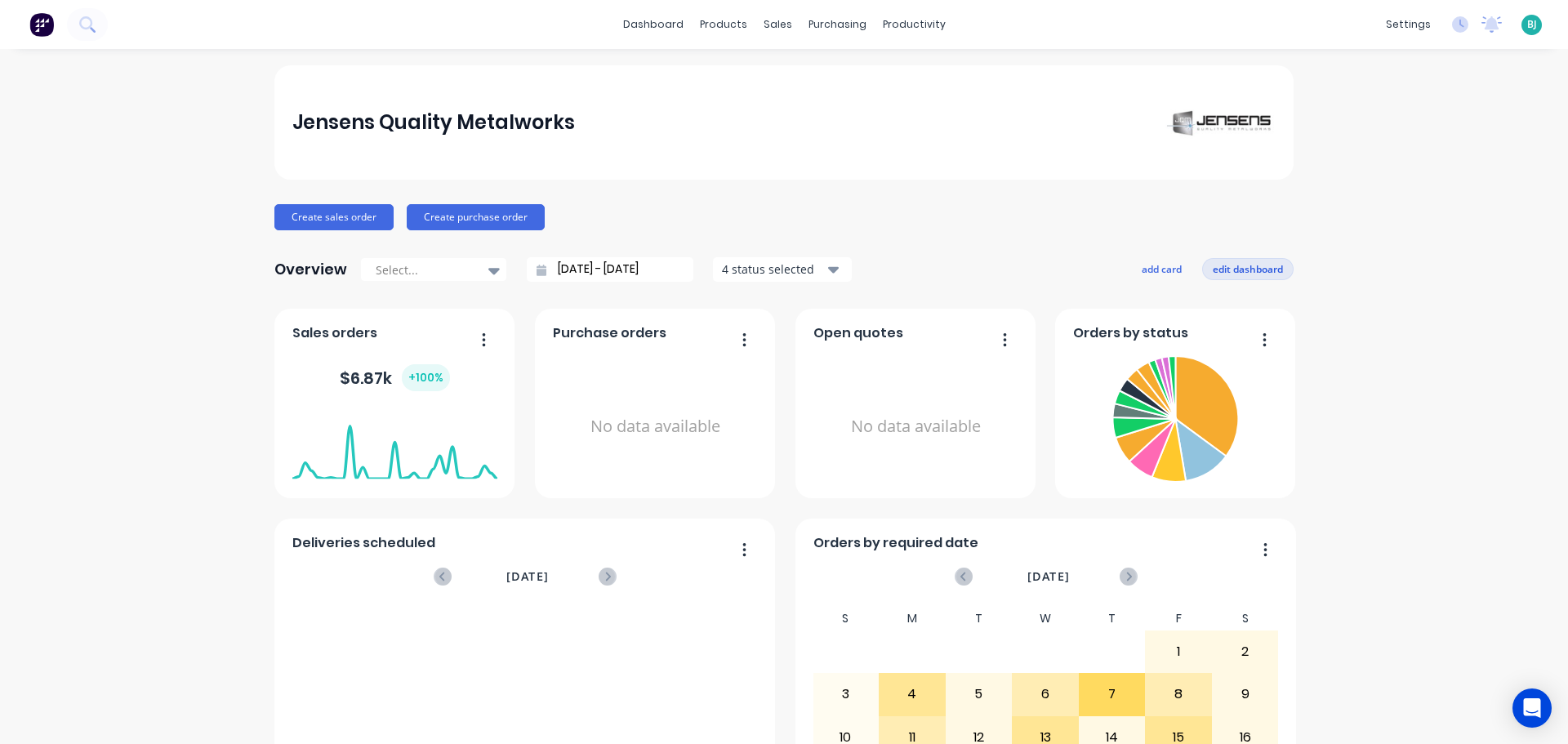
click at [1248, 265] on button "edit dashboard" at bounding box center [1248, 268] width 92 height 21
click at [1243, 266] on button "save dashboard" at bounding box center [1245, 268] width 94 height 21
click at [1541, 715] on icon "Open Intercom Messenger" at bounding box center [1531, 707] width 18 height 21
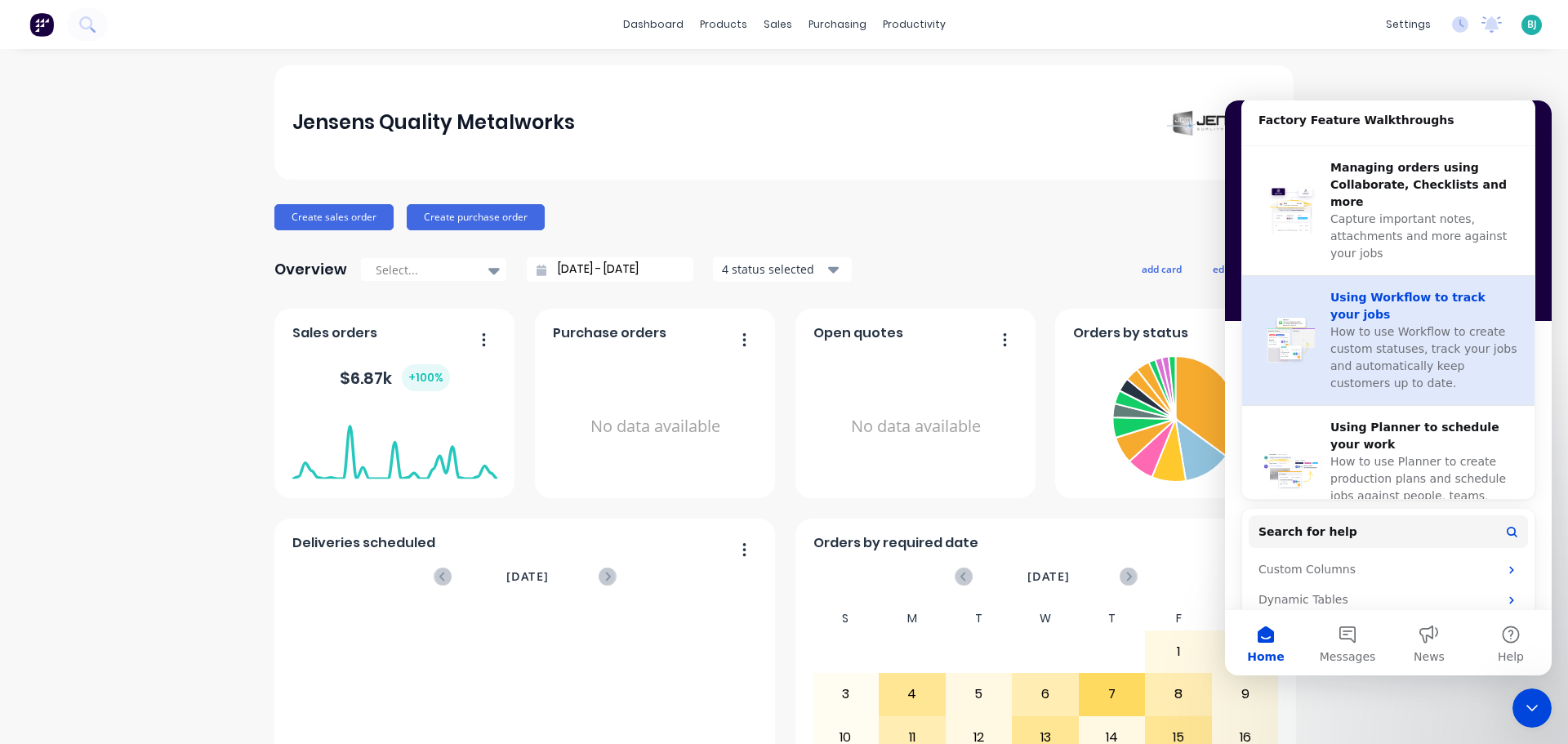
scroll to position [626, 0]
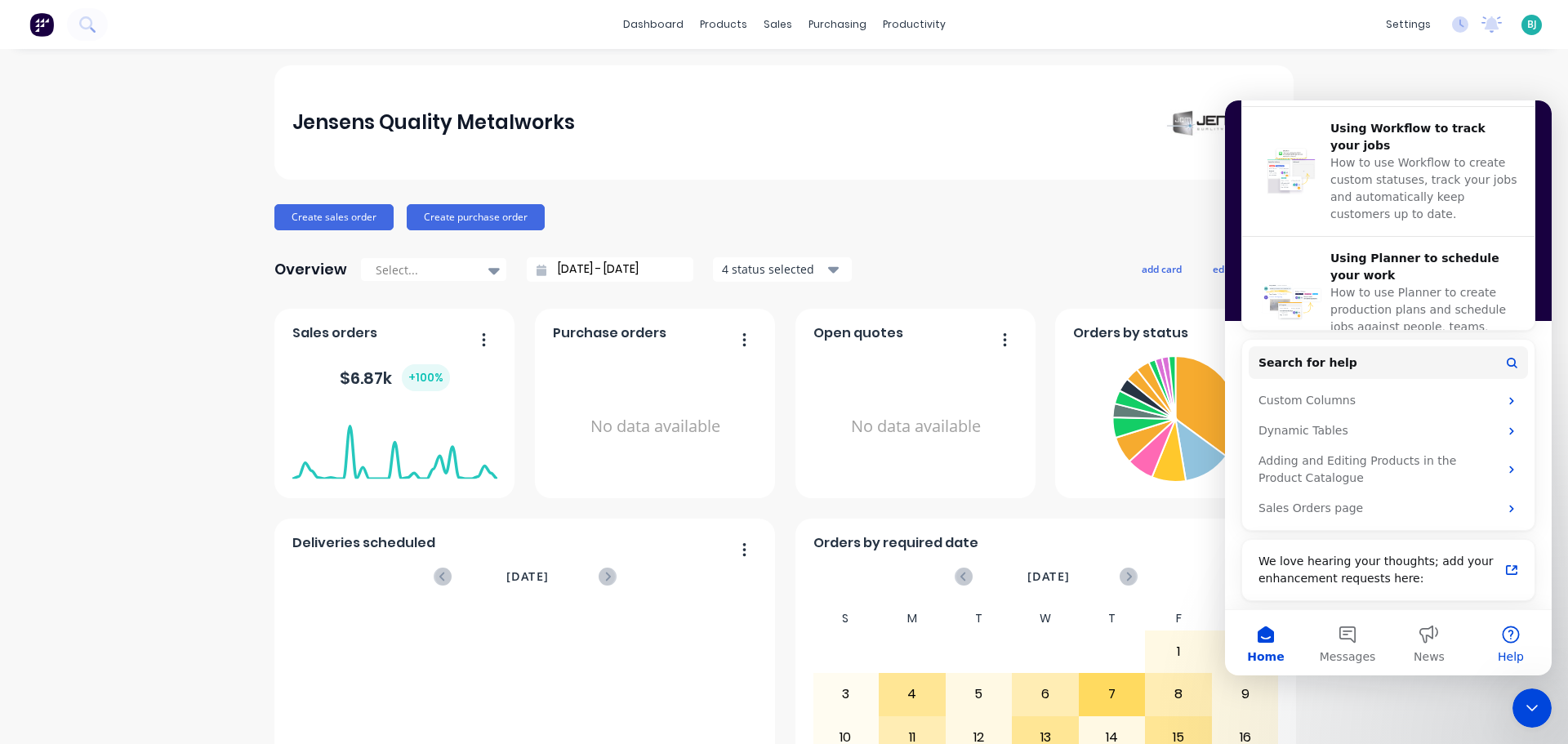
click at [1513, 643] on button "Help" at bounding box center [1510, 642] width 82 height 65
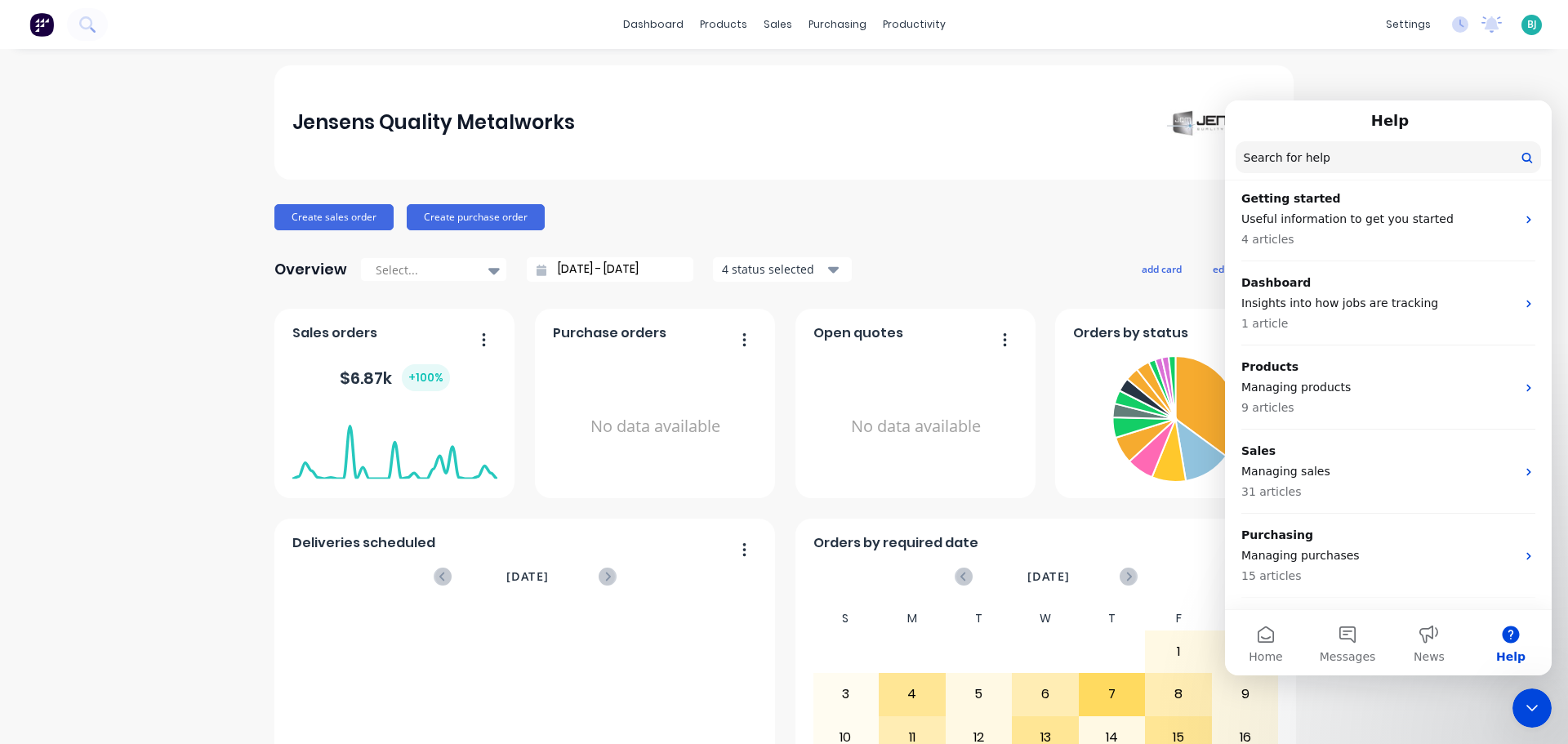
scroll to position [0, 0]
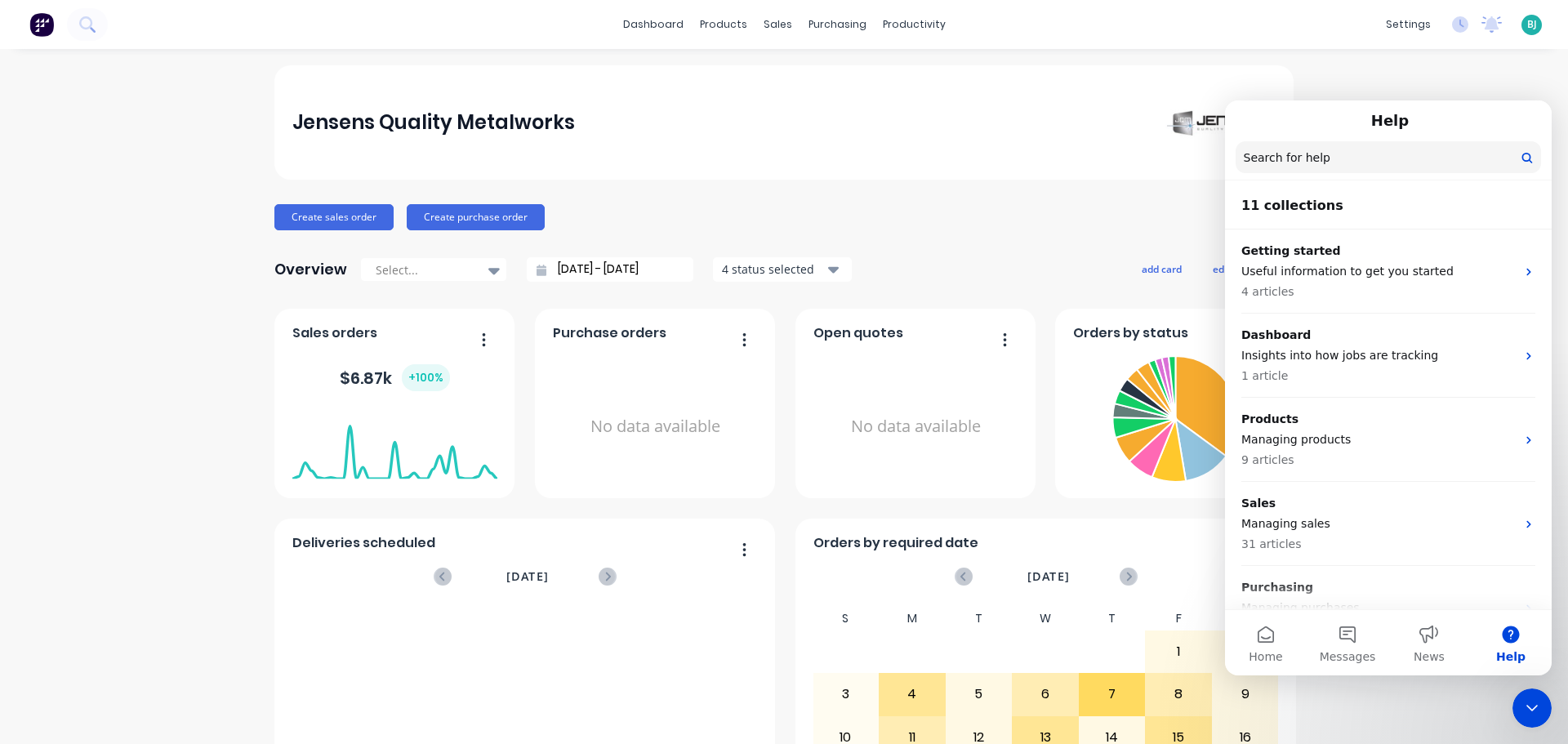
click at [1503, 71] on div "Jensens Quality Metalworks Create sales order Create purchase order Overview Se…" at bounding box center [784, 491] width 1568 height 852
drag, startPoint x: 1535, startPoint y: 717, endPoint x: 1519, endPoint y: 697, distance: 25.6
click at [1535, 716] on icon "Close Intercom Messenger" at bounding box center [1531, 707] width 19 height 19
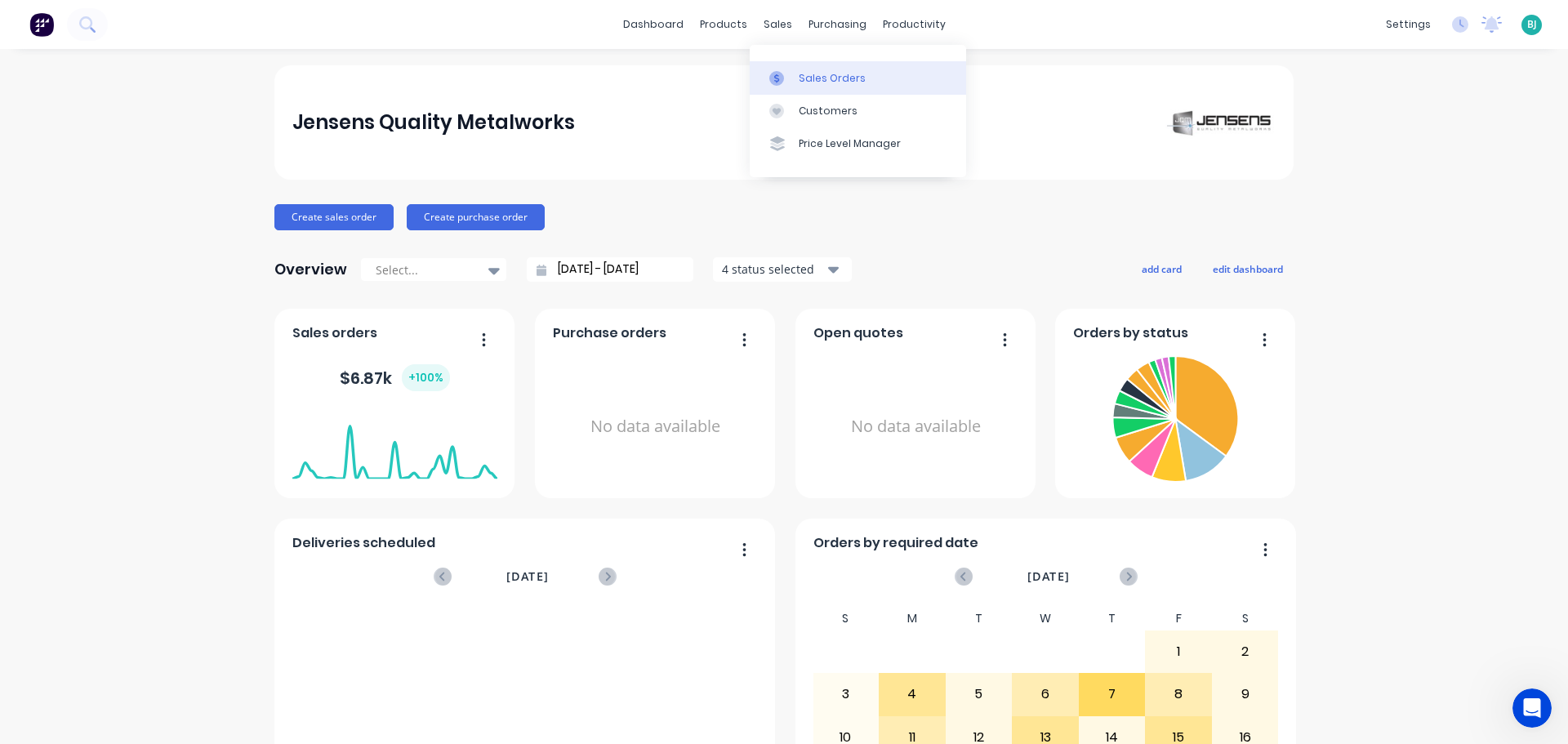
click at [789, 67] on link "Sales Orders" at bounding box center [858, 78] width 216 height 33
